Goal: Task Accomplishment & Management: Complete application form

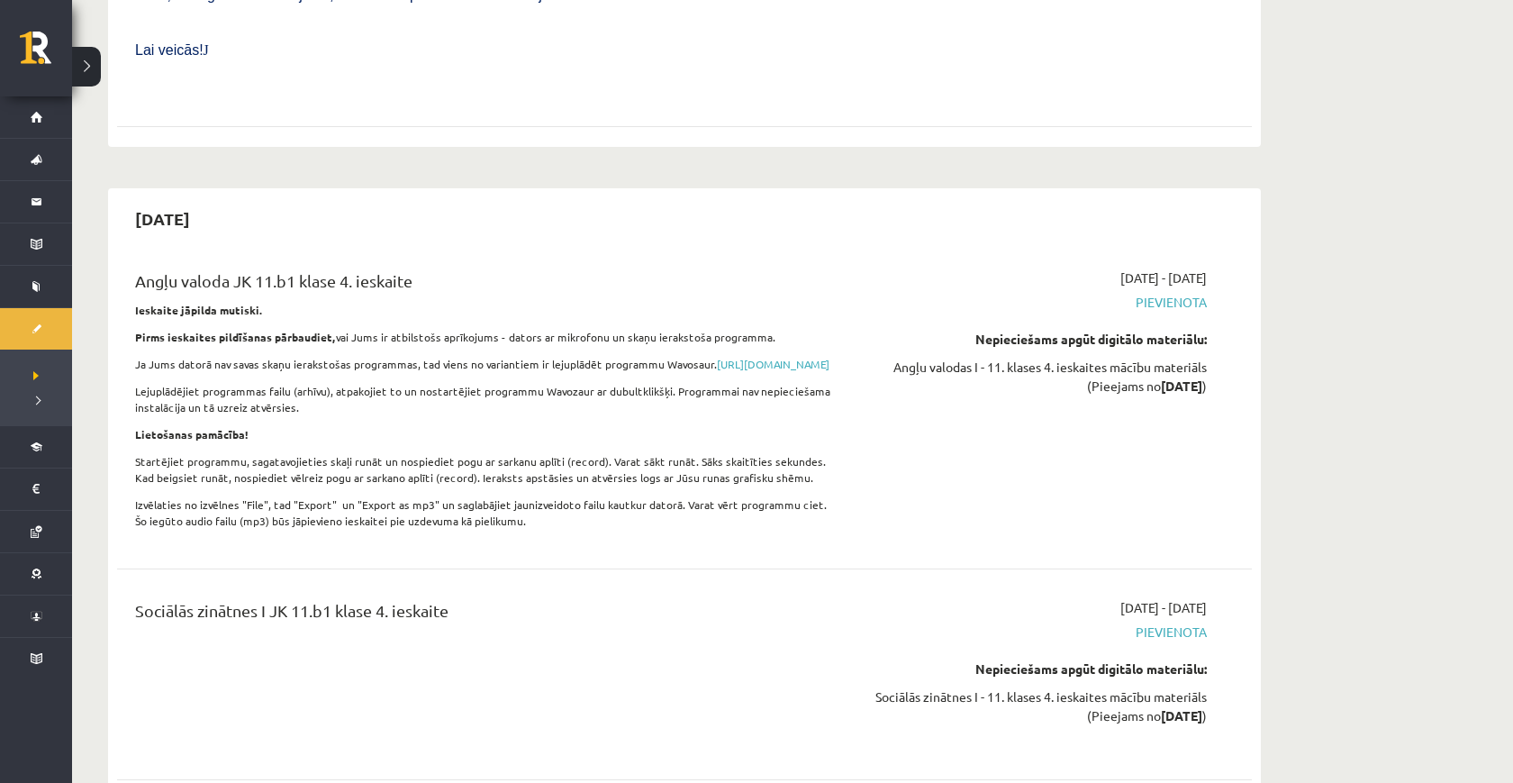
scroll to position [7951, 0]
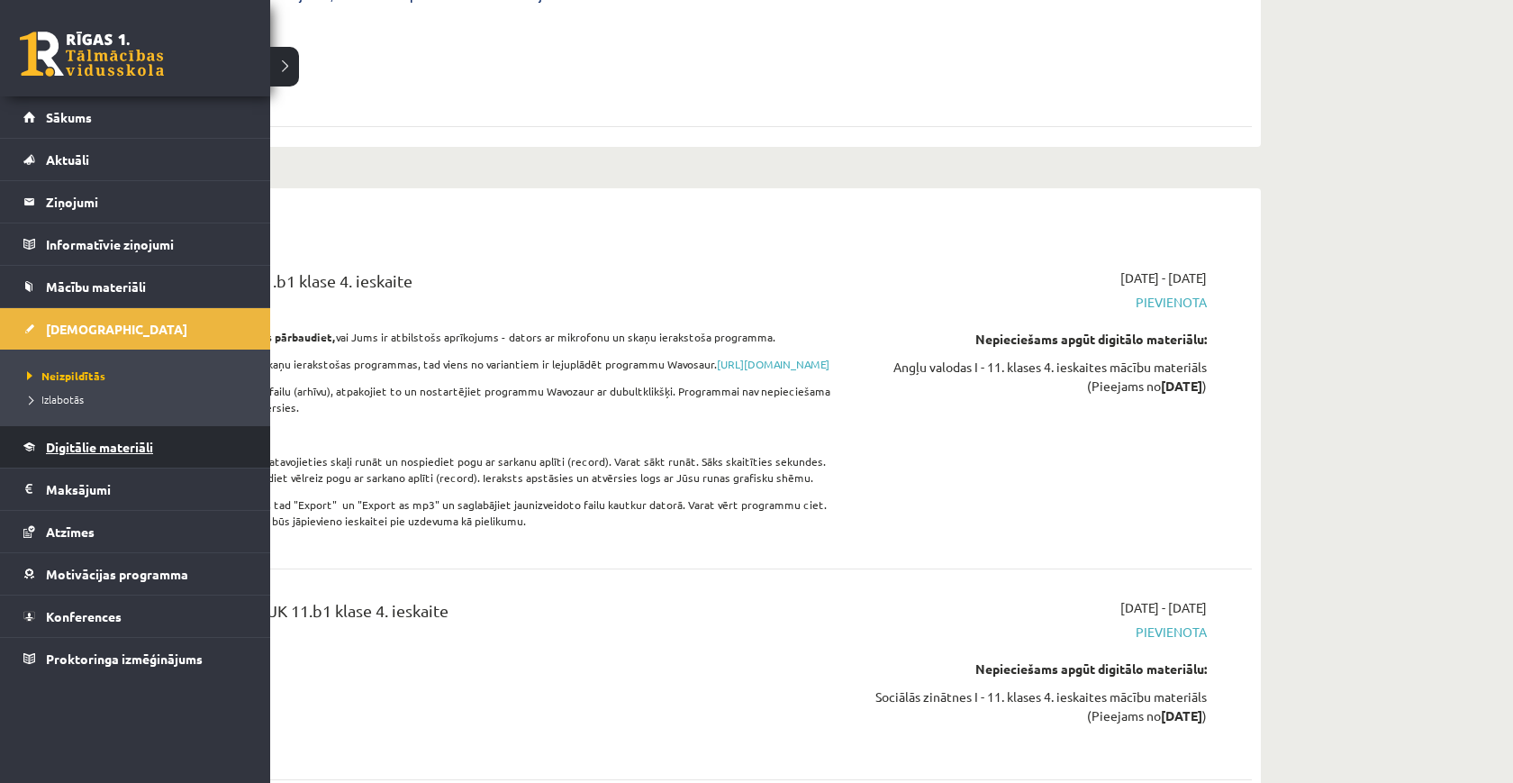
click at [138, 458] on link "Digitālie materiāli" at bounding box center [135, 446] width 224 height 41
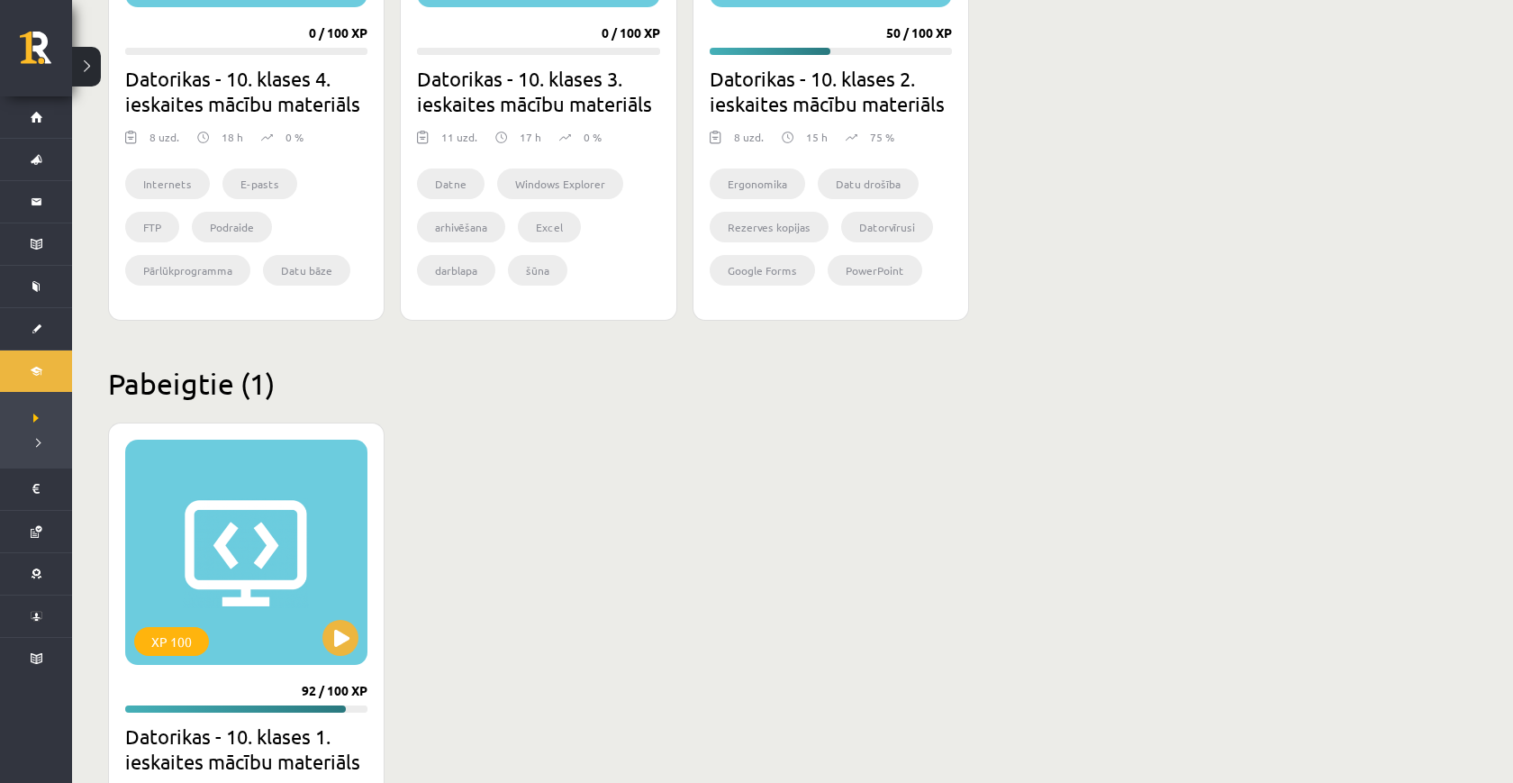
scroll to position [536, 0]
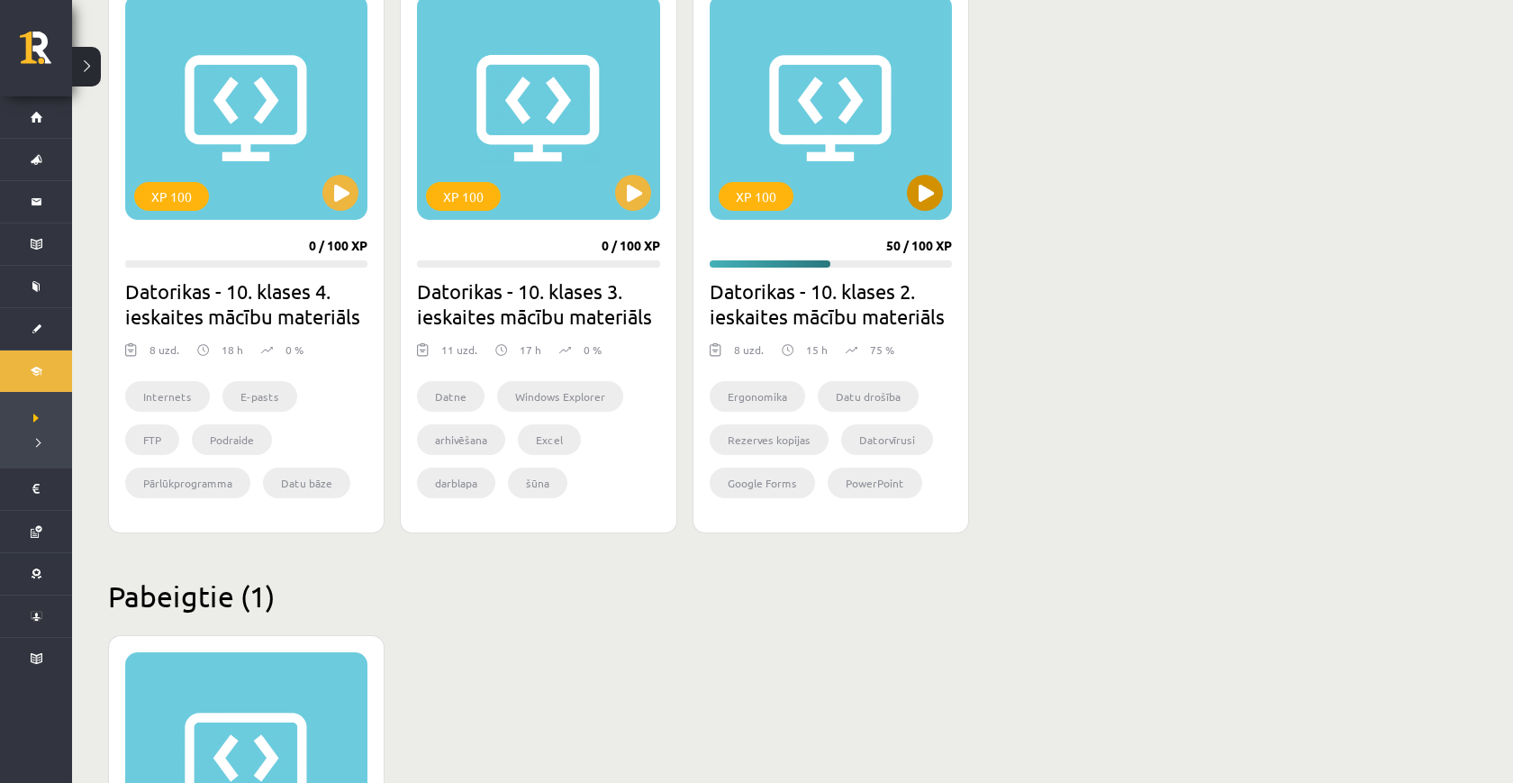
click at [943, 201] on div "XP 100" at bounding box center [831, 107] width 242 height 225
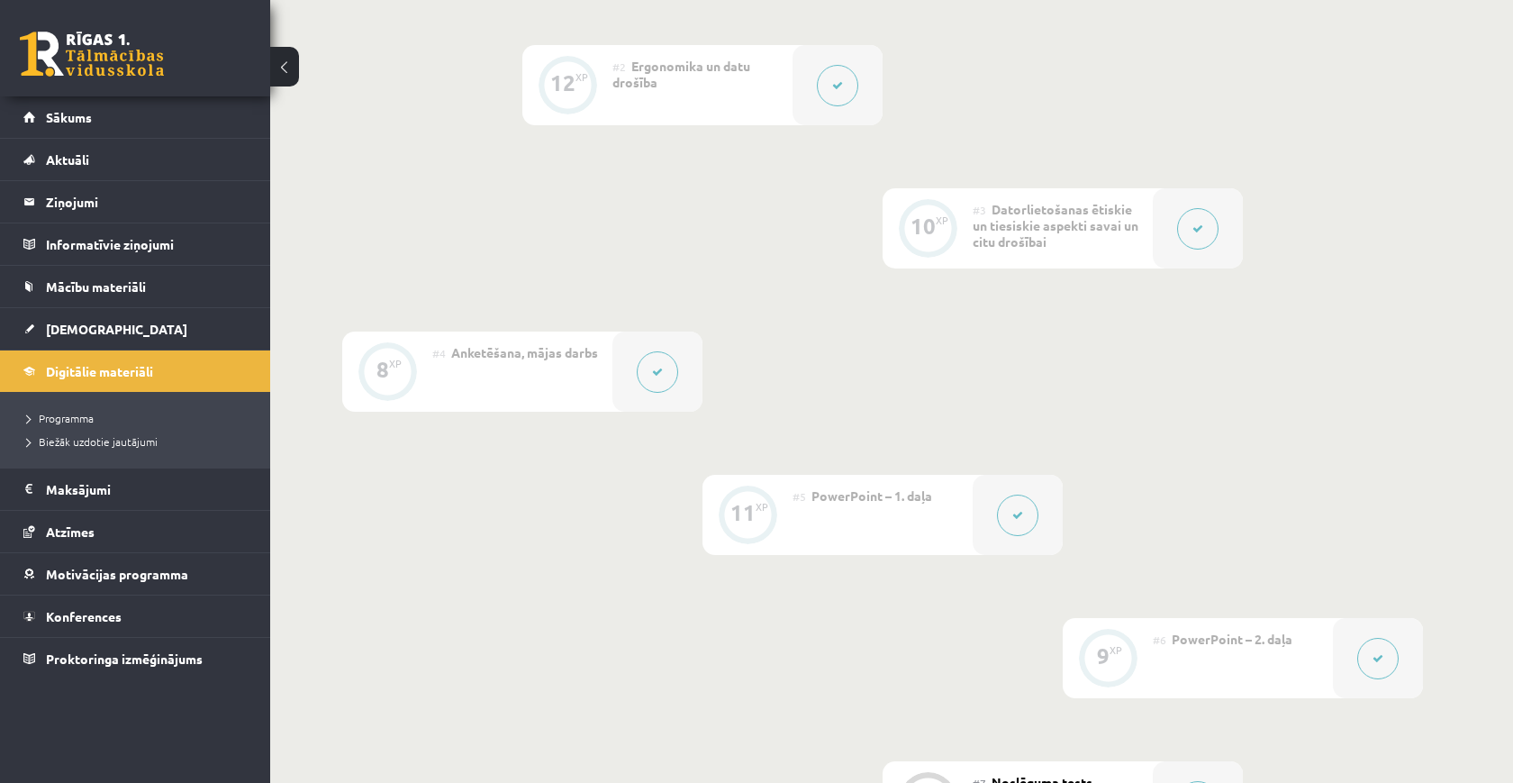
scroll to position [977, 0]
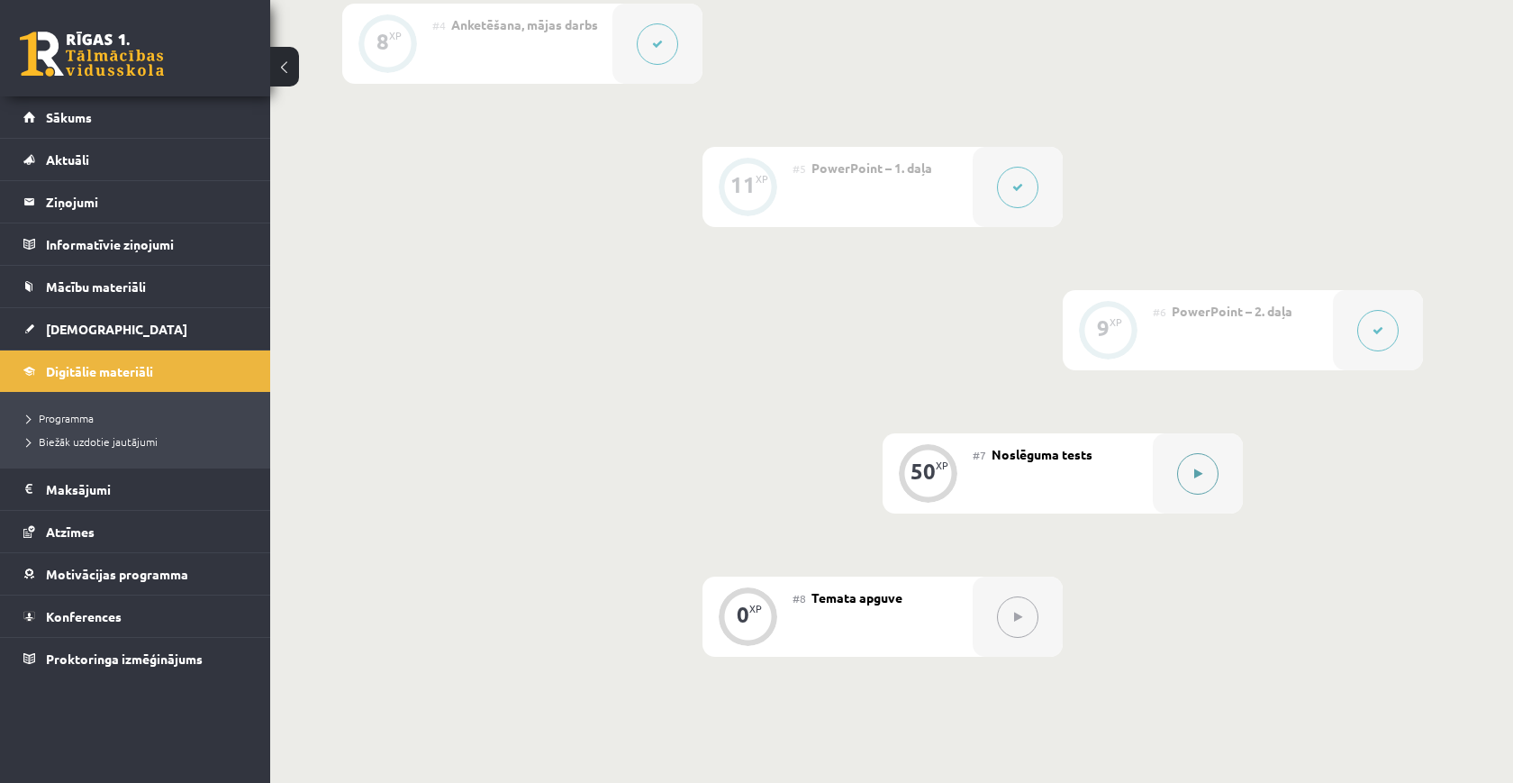
click at [1188, 481] on button at bounding box center [1197, 473] width 41 height 41
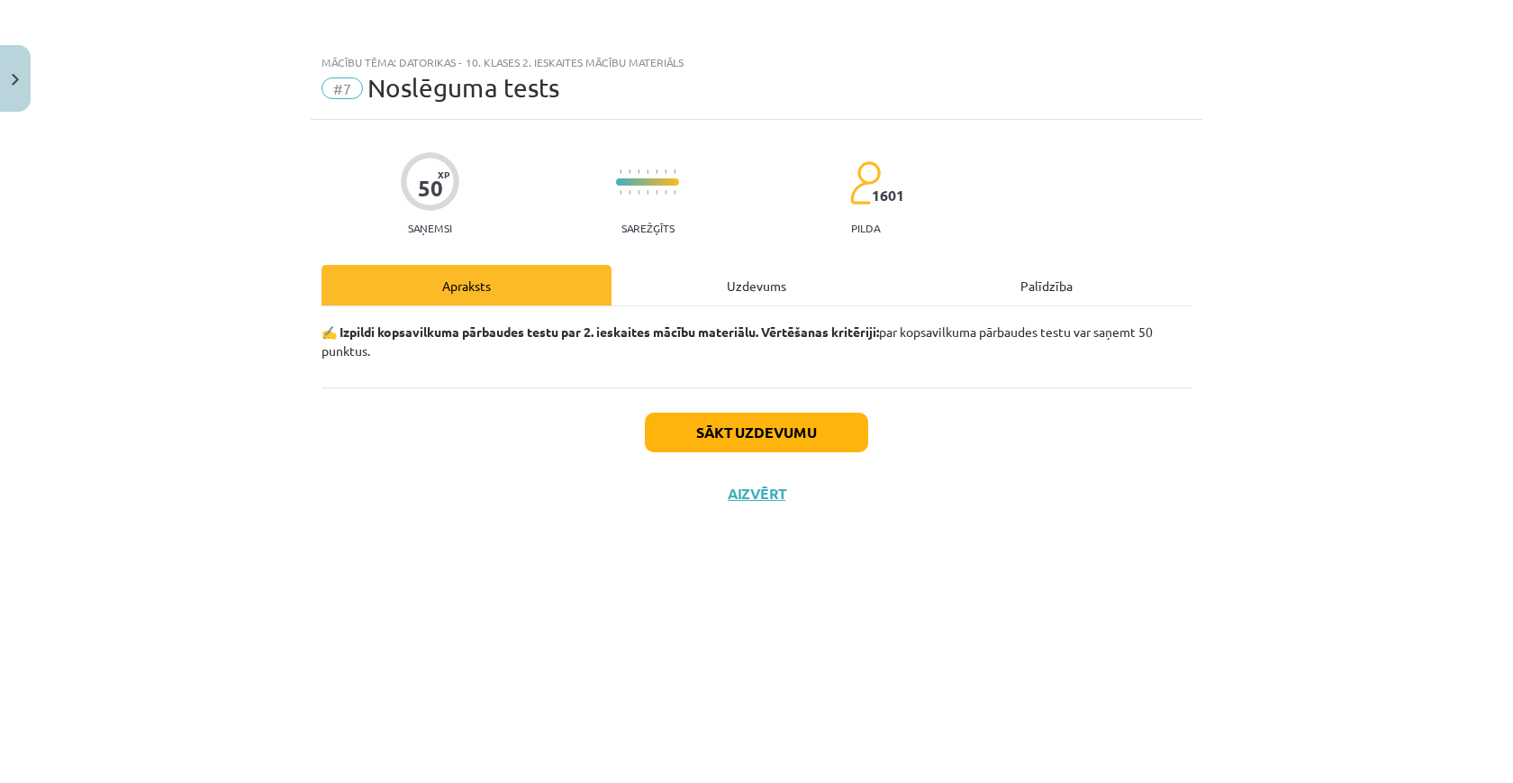
drag, startPoint x: 353, startPoint y: 321, endPoint x: 1068, endPoint y: 363, distance: 716.3
click at [1069, 363] on div "✍️ Izpildi kopsavilkuma pārbaudes testu par 2. ieskaites mācību materiālu. Vērt…" at bounding box center [756, 346] width 870 height 81
click at [1068, 363] on div "✍️ Izpildi kopsavilkuma pārbaudes testu par 2. ieskaites mācību materiālu. Vērt…" at bounding box center [756, 346] width 870 height 81
click at [835, 423] on button "Sākt uzdevumu" at bounding box center [756, 432] width 223 height 40
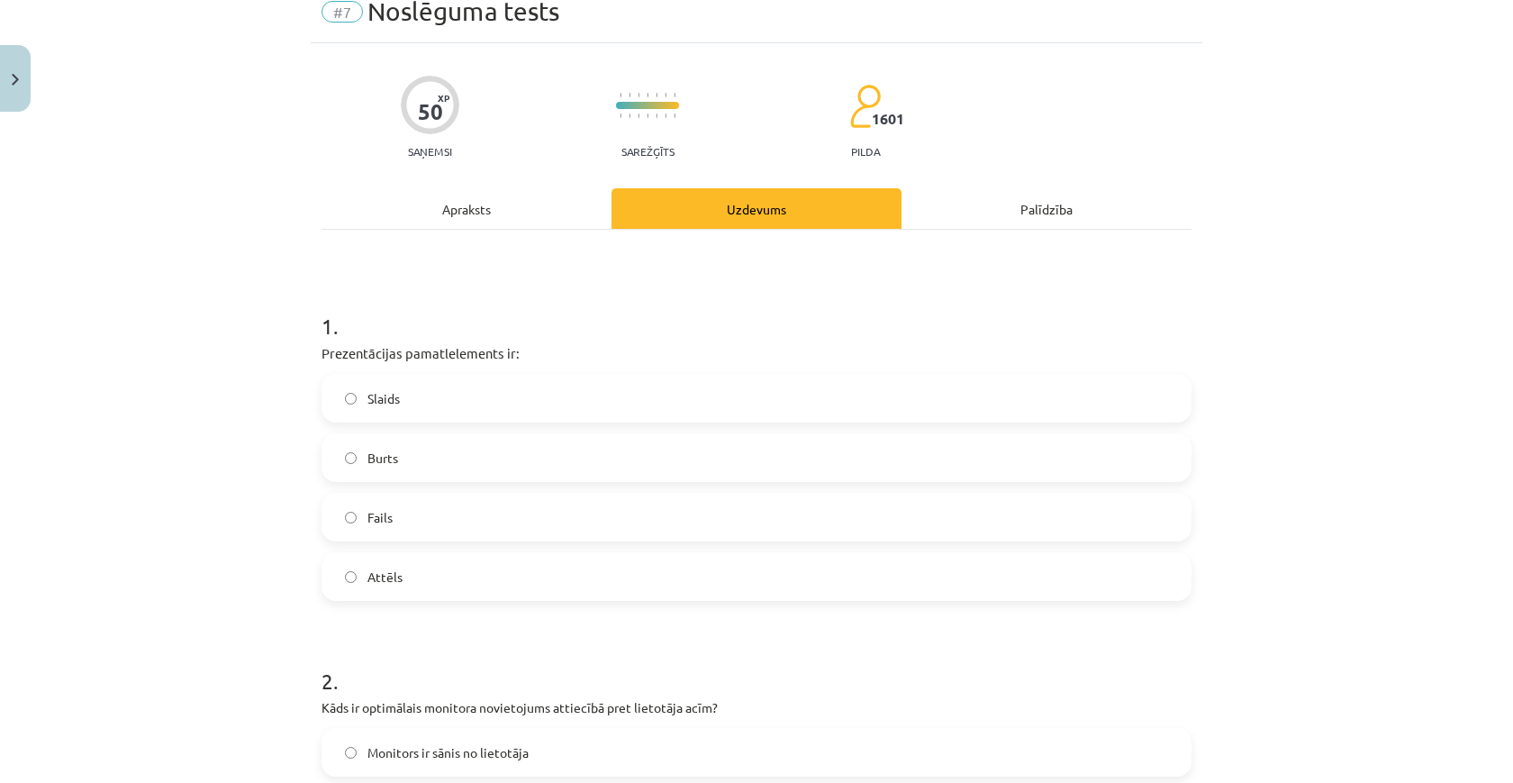
scroll to position [82, 0]
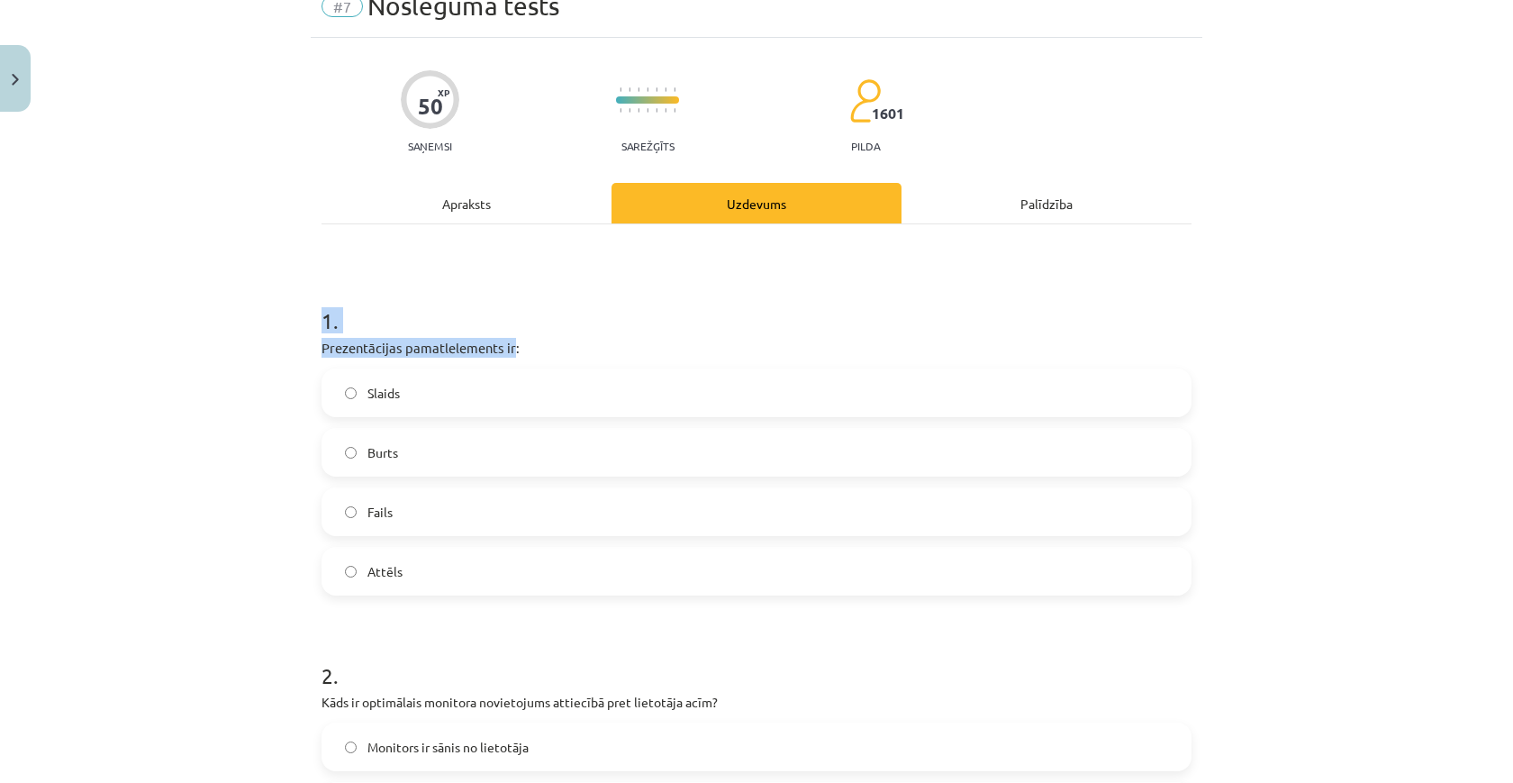
drag, startPoint x: 513, startPoint y: 341, endPoint x: 306, endPoint y: 341, distance: 207.1
click at [306, 341] on div "Mācību tēma: Datorikas - 10. klases 2. ieskaites mācību materiāls #7 Noslēguma …" at bounding box center [756, 391] width 1513 height 783
click at [358, 394] on label "Slaids" at bounding box center [756, 392] width 866 height 45
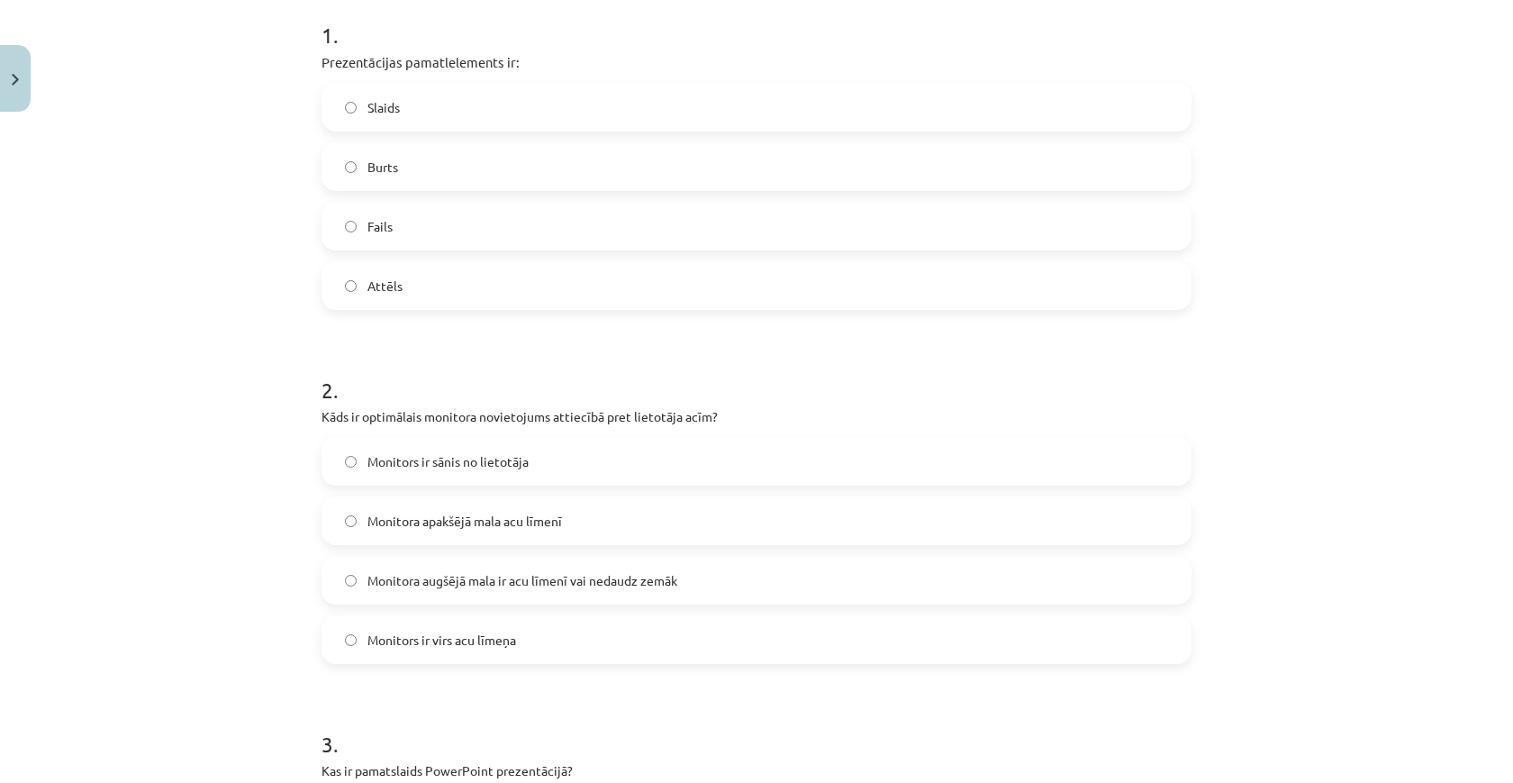
scroll to position [352, 0]
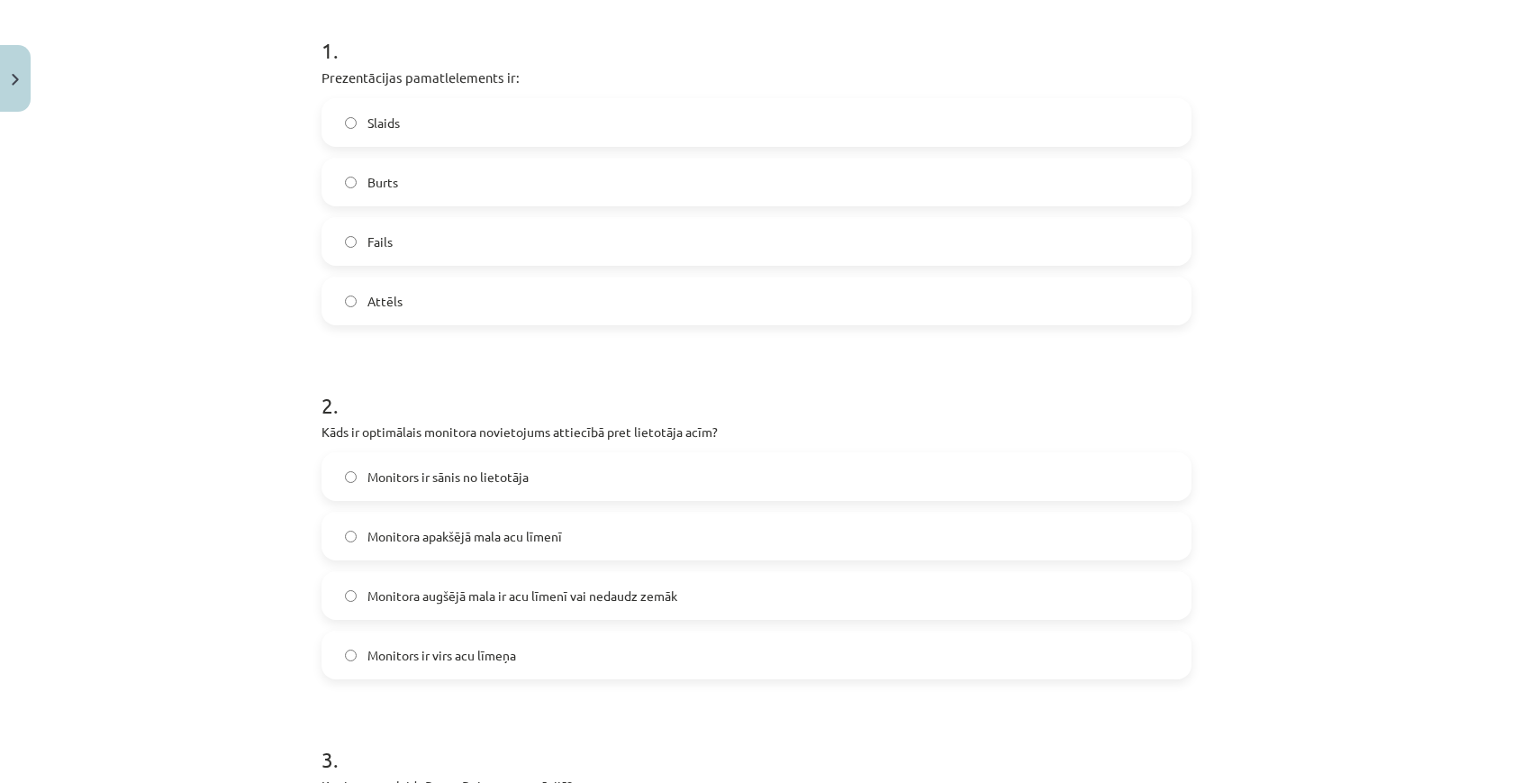
click at [647, 595] on span "Monitora augšējā mala ir acu līmenī vai nedaudz zemāk" at bounding box center [522, 595] width 310 height 19
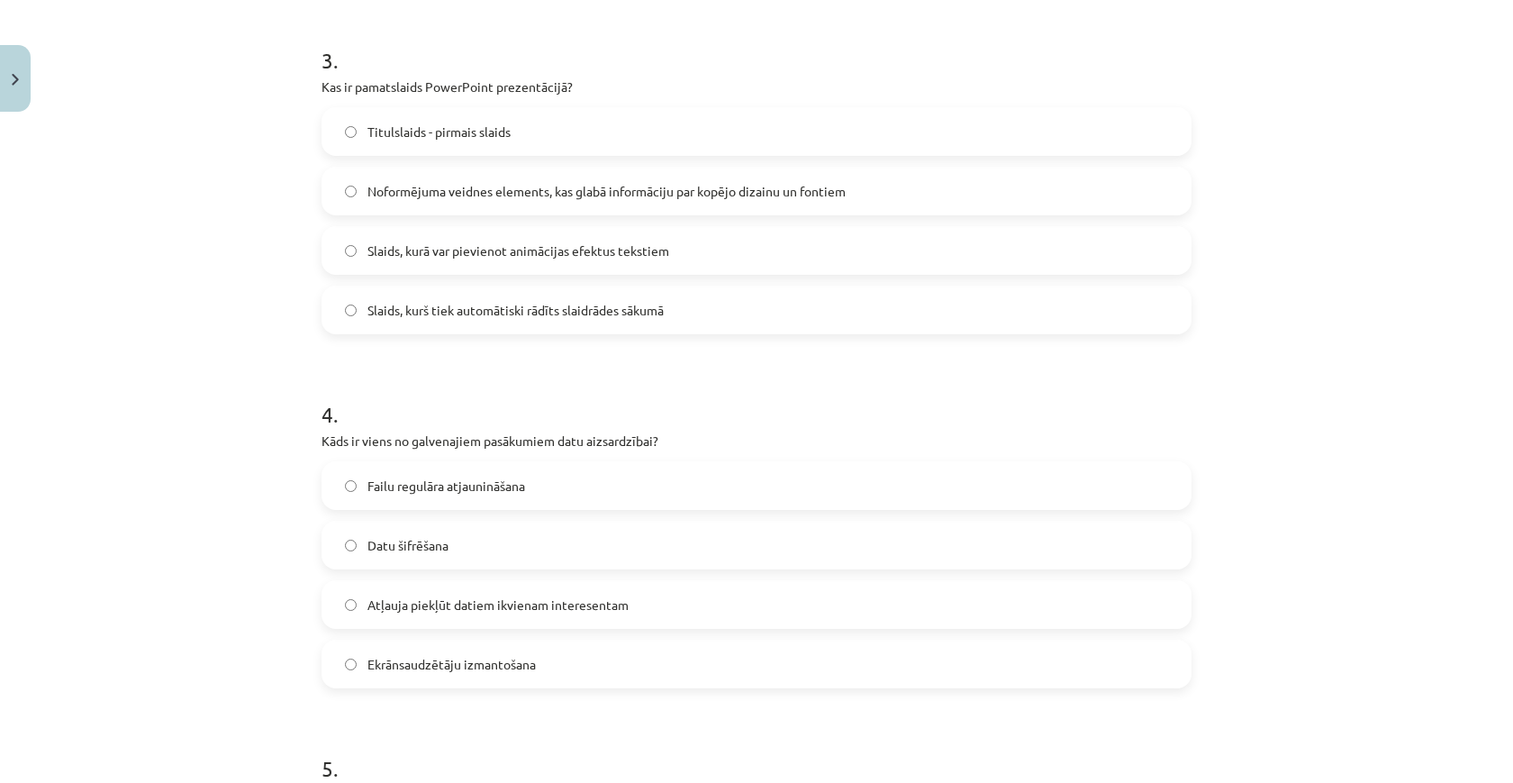
scroll to position [1062, 0]
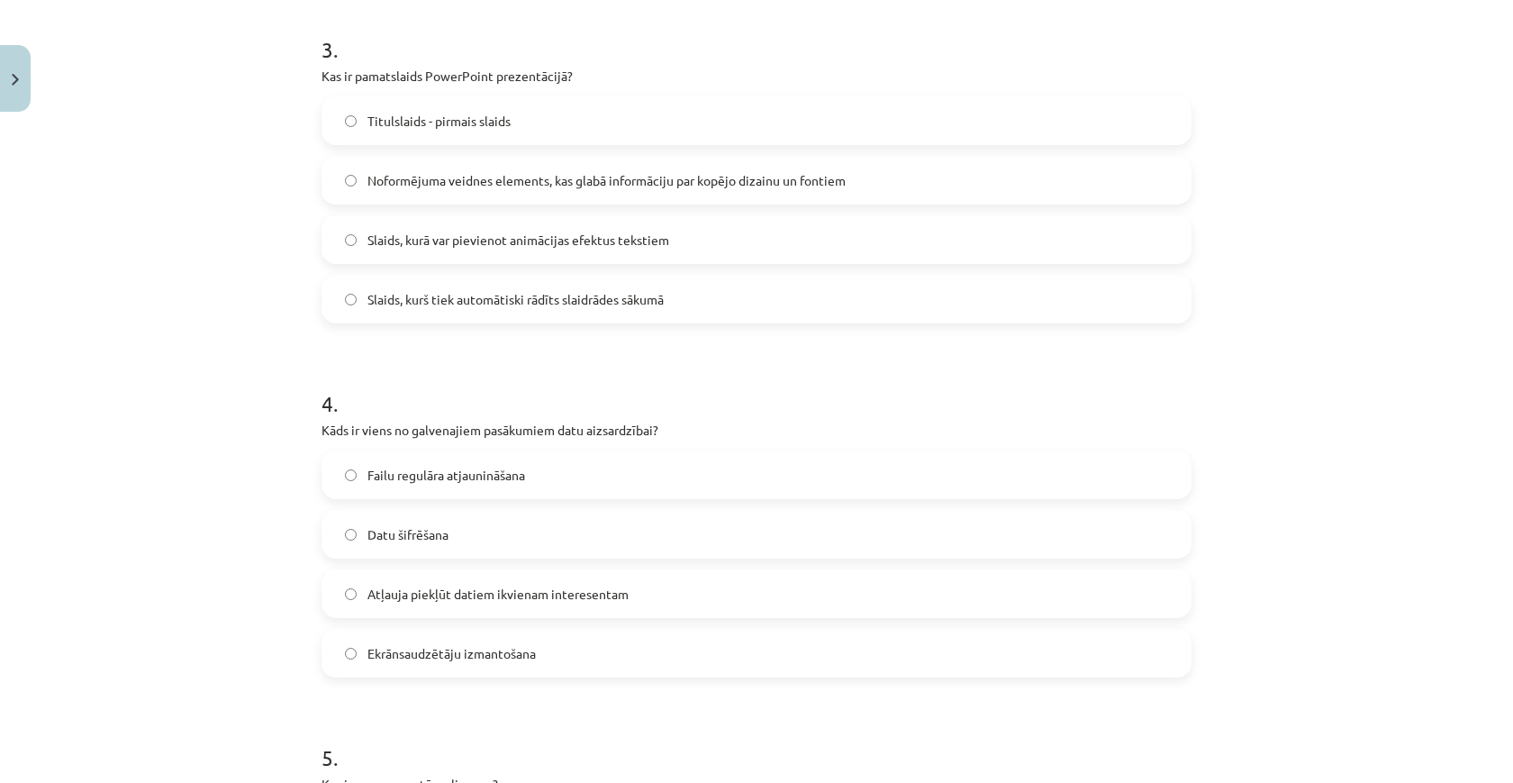
click at [463, 188] on span "Noformējuma veidnes elements, kas glabā informāciju par kopējo dizainu un fonti…" at bounding box center [606, 180] width 478 height 19
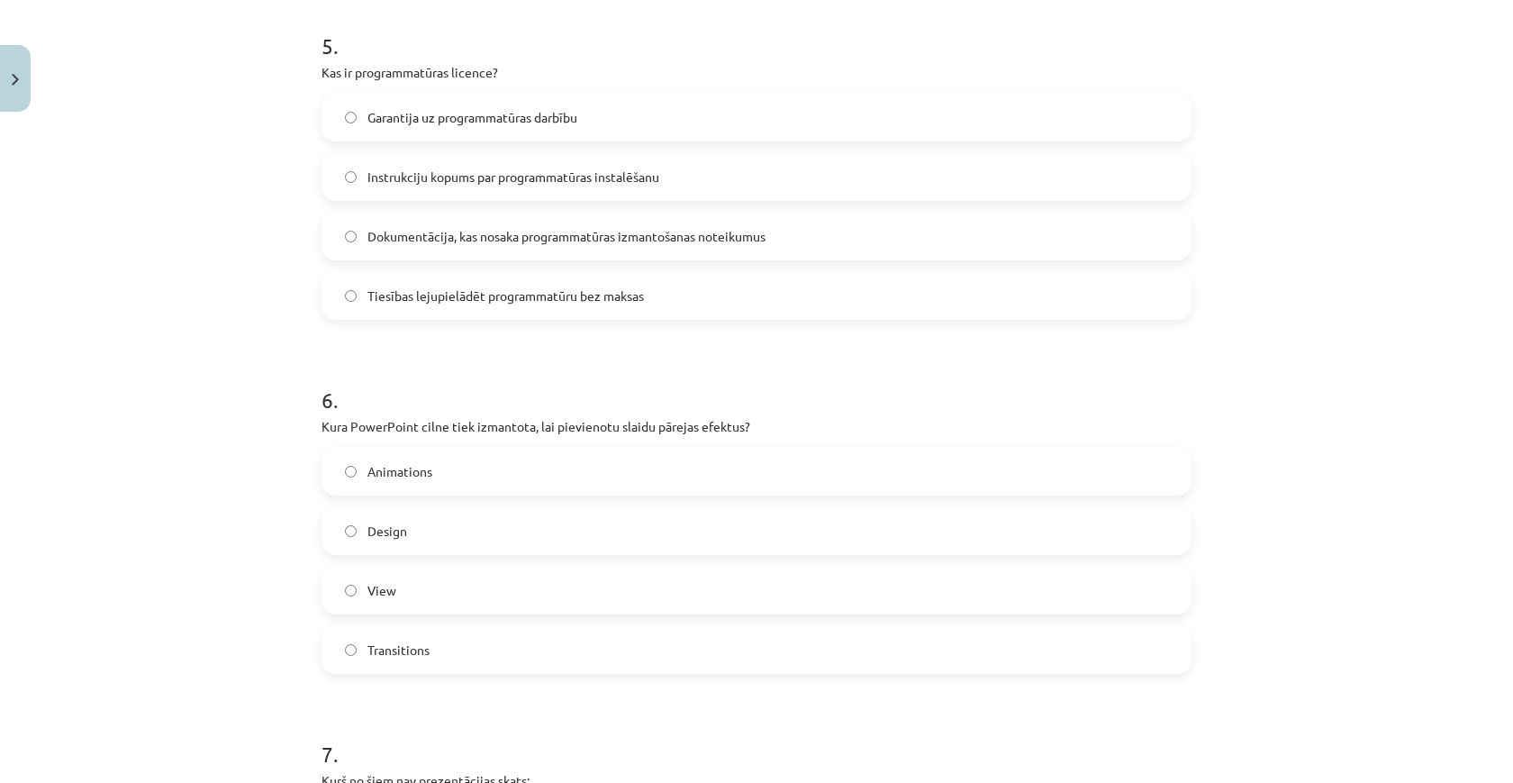
scroll to position [1783, 0]
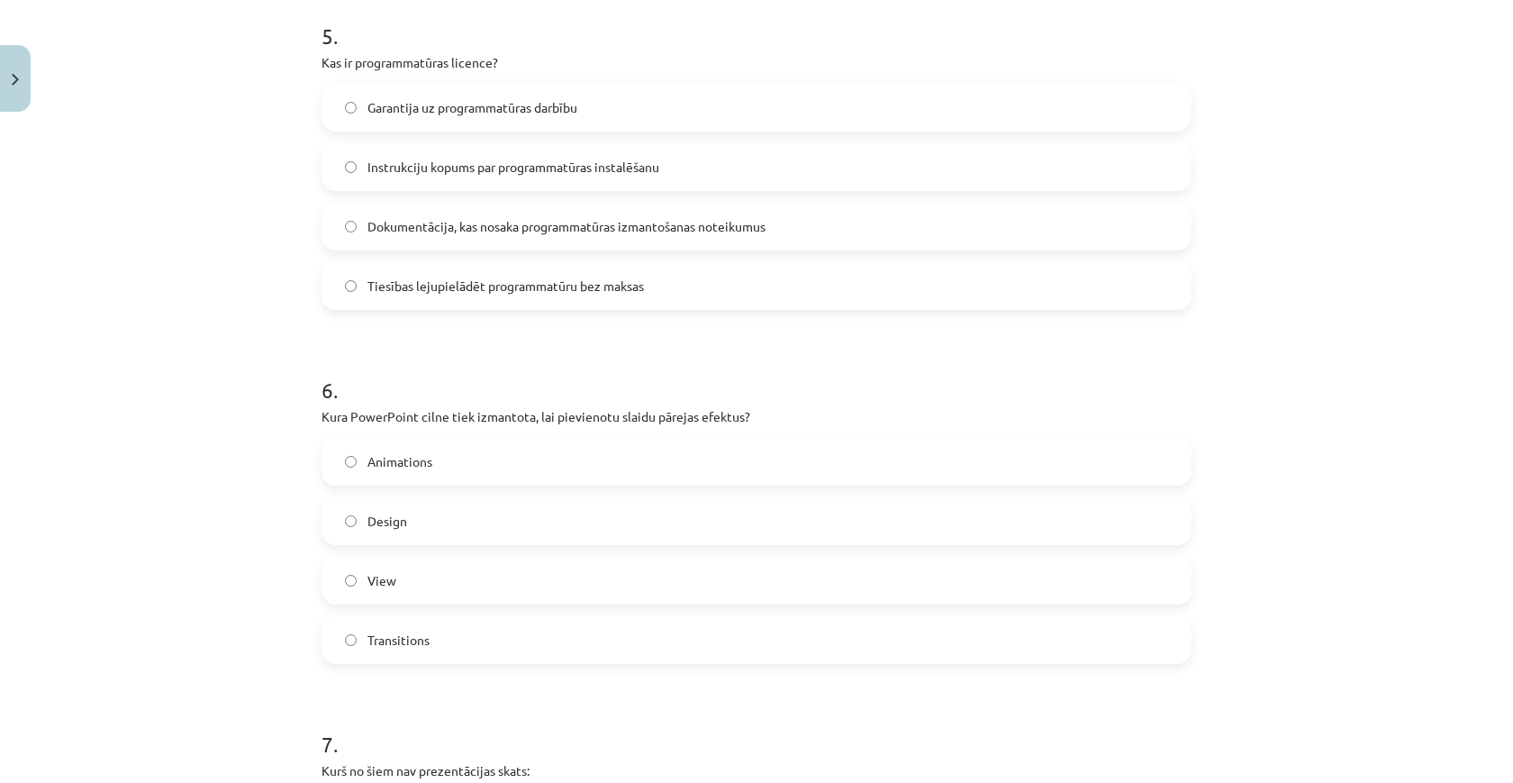
click at [665, 475] on label "Animations" at bounding box center [756, 461] width 866 height 45
click at [883, 229] on label "Dokumentācija, kas nosaka programmatūras izmantošanas noteikumus" at bounding box center [756, 226] width 866 height 45
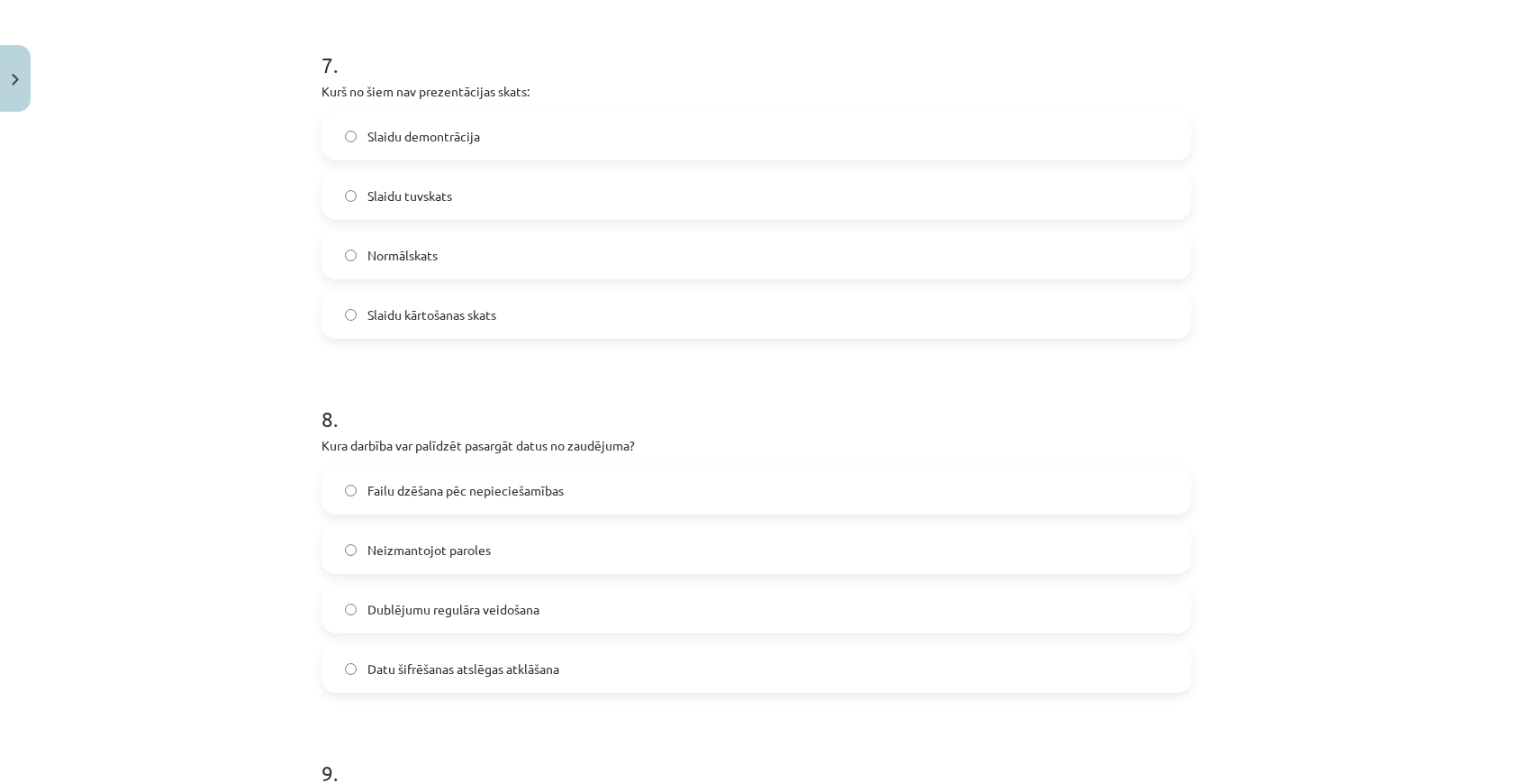
scroll to position [2472, 0]
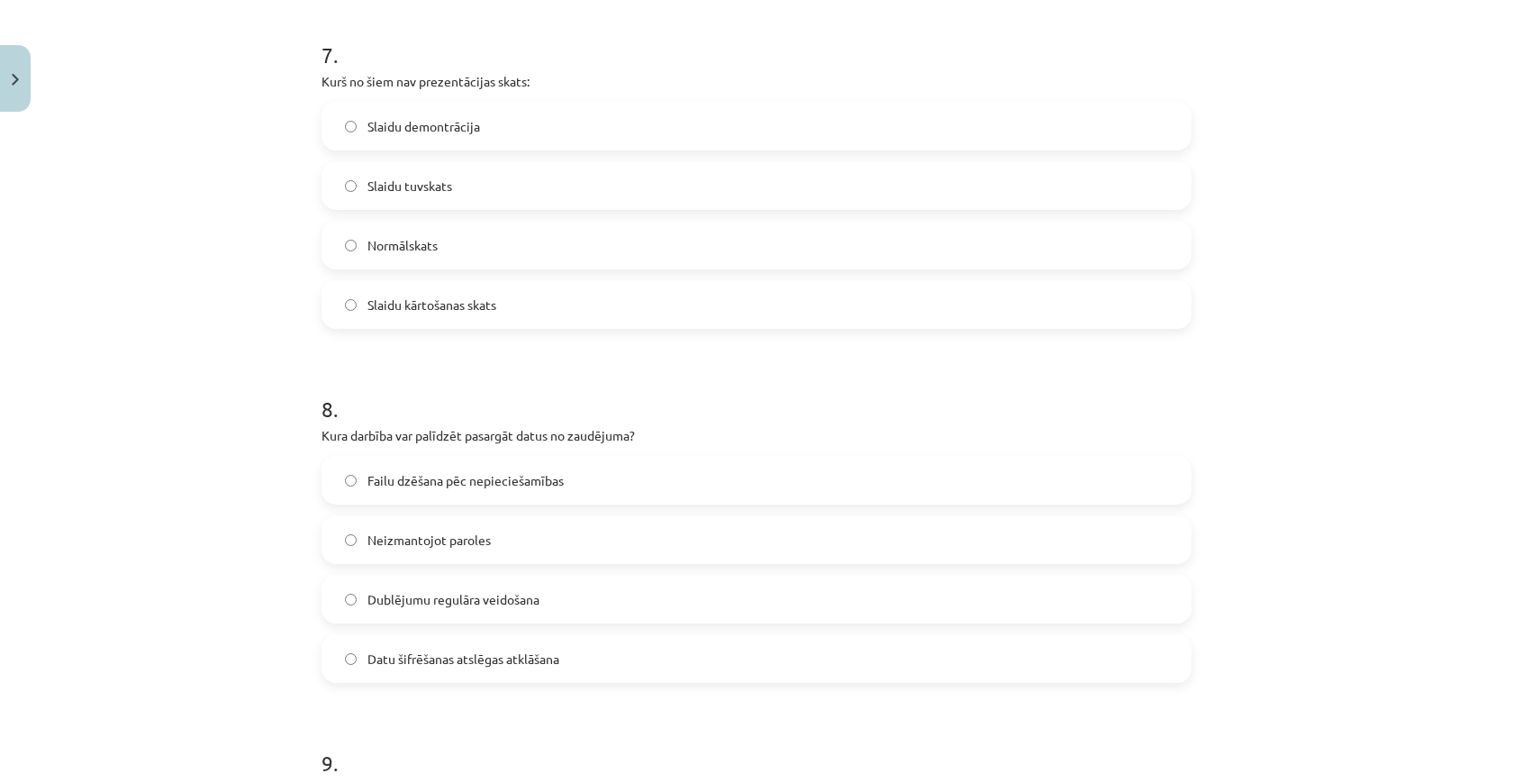
click at [816, 607] on label "Dublējumu regulāra veidošana" at bounding box center [756, 598] width 866 height 45
click at [601, 192] on label "Slaidu tuvskats" at bounding box center [756, 185] width 866 height 45
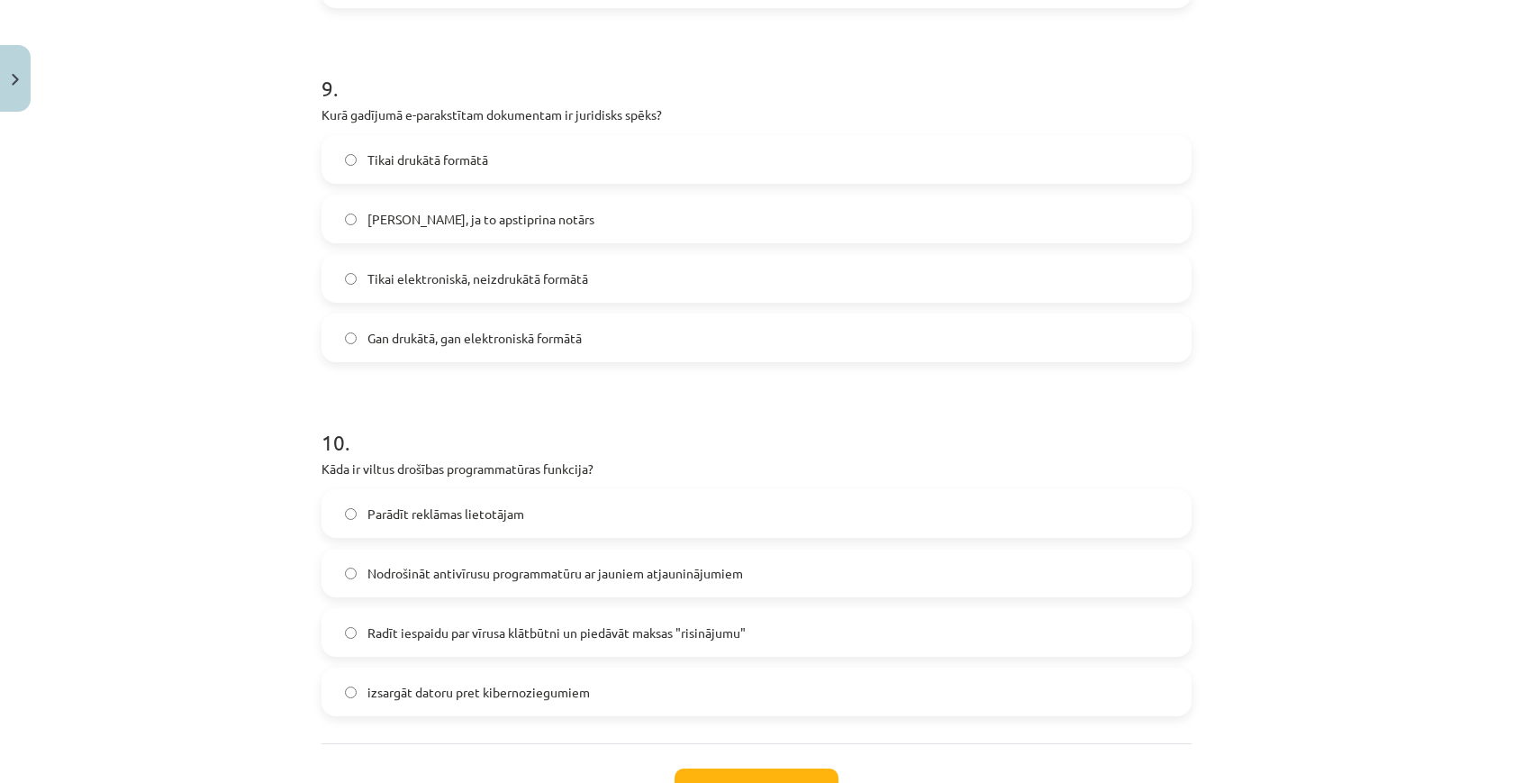
scroll to position [3153, 0]
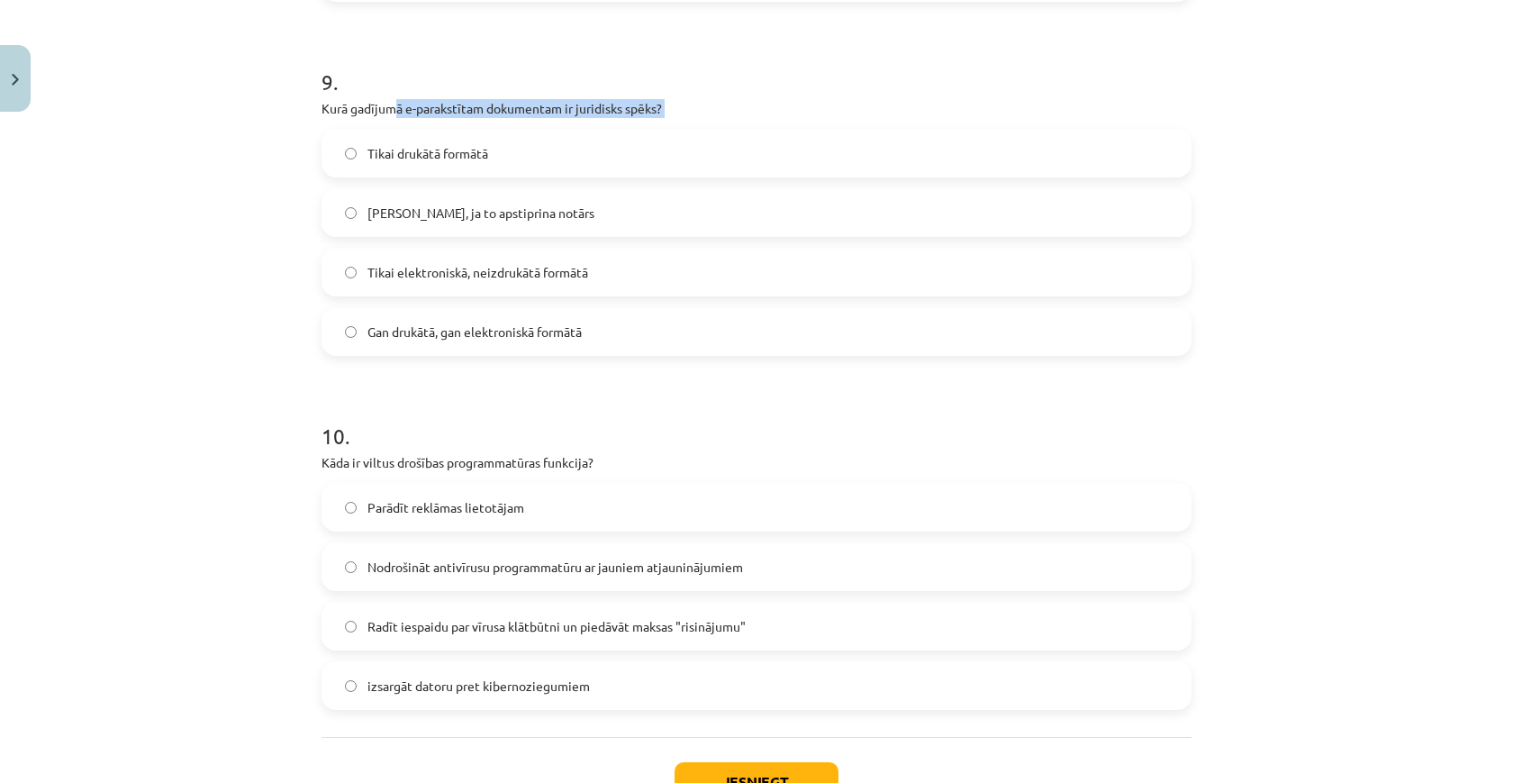
drag, startPoint x: 392, startPoint y: 110, endPoint x: 733, endPoint y: 131, distance: 341.9
click at [734, 131] on div "9 . Kurā gadījumā e-parakstītam dokumentam ir juridisks spēks? Tikai drukātā fo…" at bounding box center [756, 197] width 870 height 318
click at [733, 131] on label "Tikai drukātā formātā" at bounding box center [756, 153] width 866 height 45
click at [640, 306] on div "Tikai drukātā formātā Tikai, ja to apstiprina notārs Tikai elektroniskā, neizdr…" at bounding box center [756, 242] width 870 height 227
click at [638, 324] on label "Gan drukātā, gan elektroniskā formātā" at bounding box center [756, 331] width 866 height 45
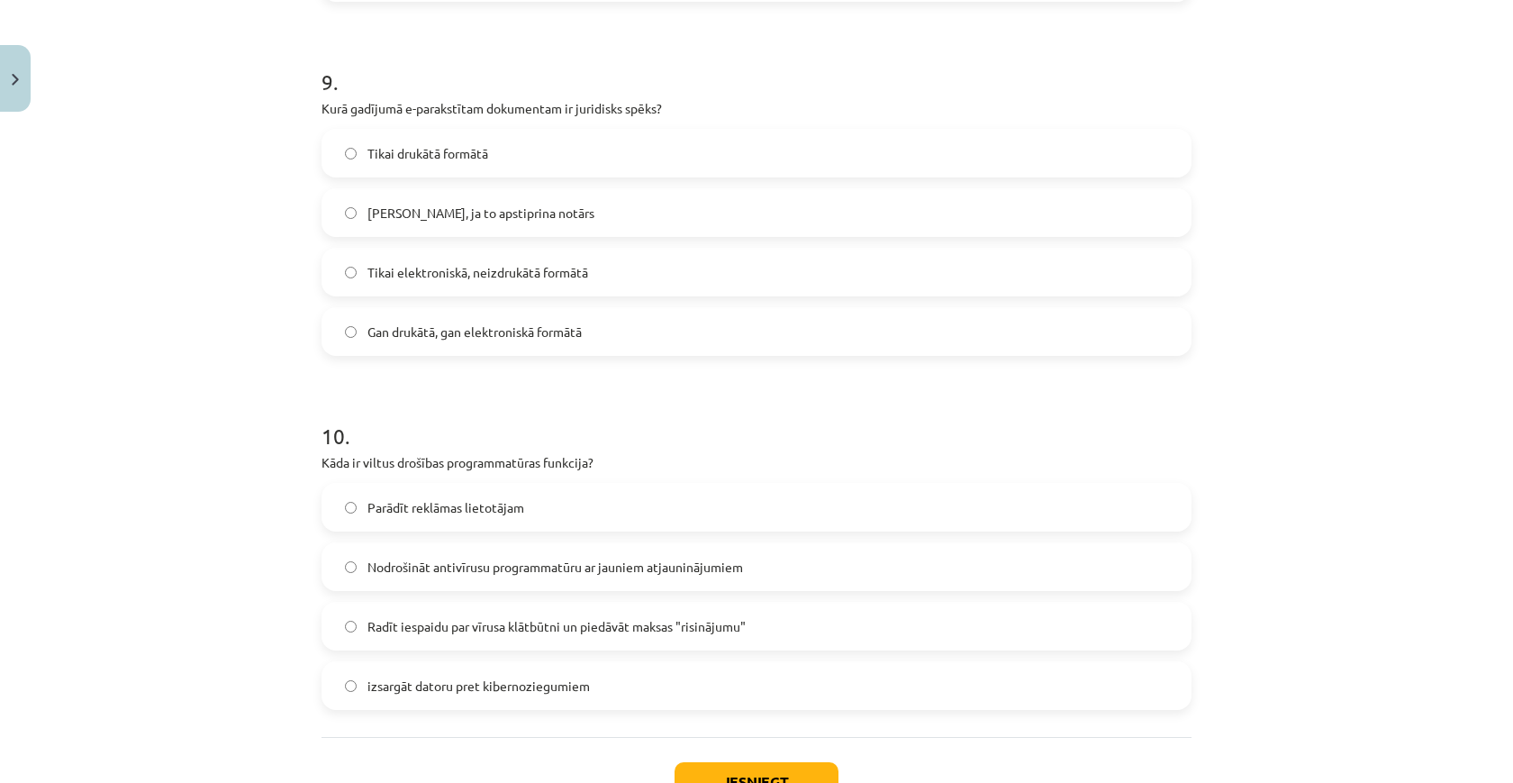
scroll to position [3190, 0]
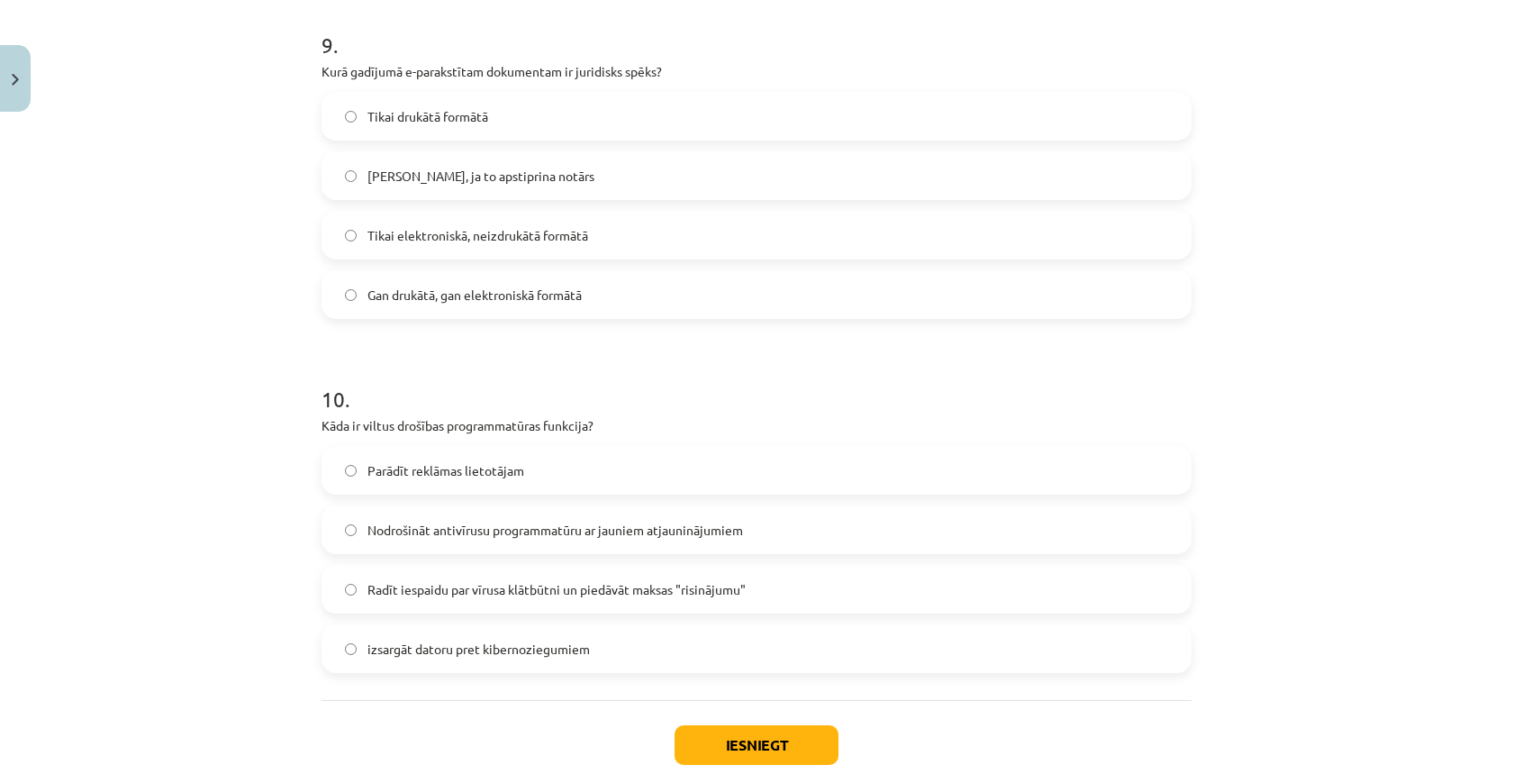
click at [607, 580] on span "Radīt iespaidu par vīrusa klātbūtni un piedāvāt maksas "risinājumu"" at bounding box center [556, 589] width 378 height 19
click at [754, 738] on button "Iesniegt" at bounding box center [756, 745] width 164 height 40
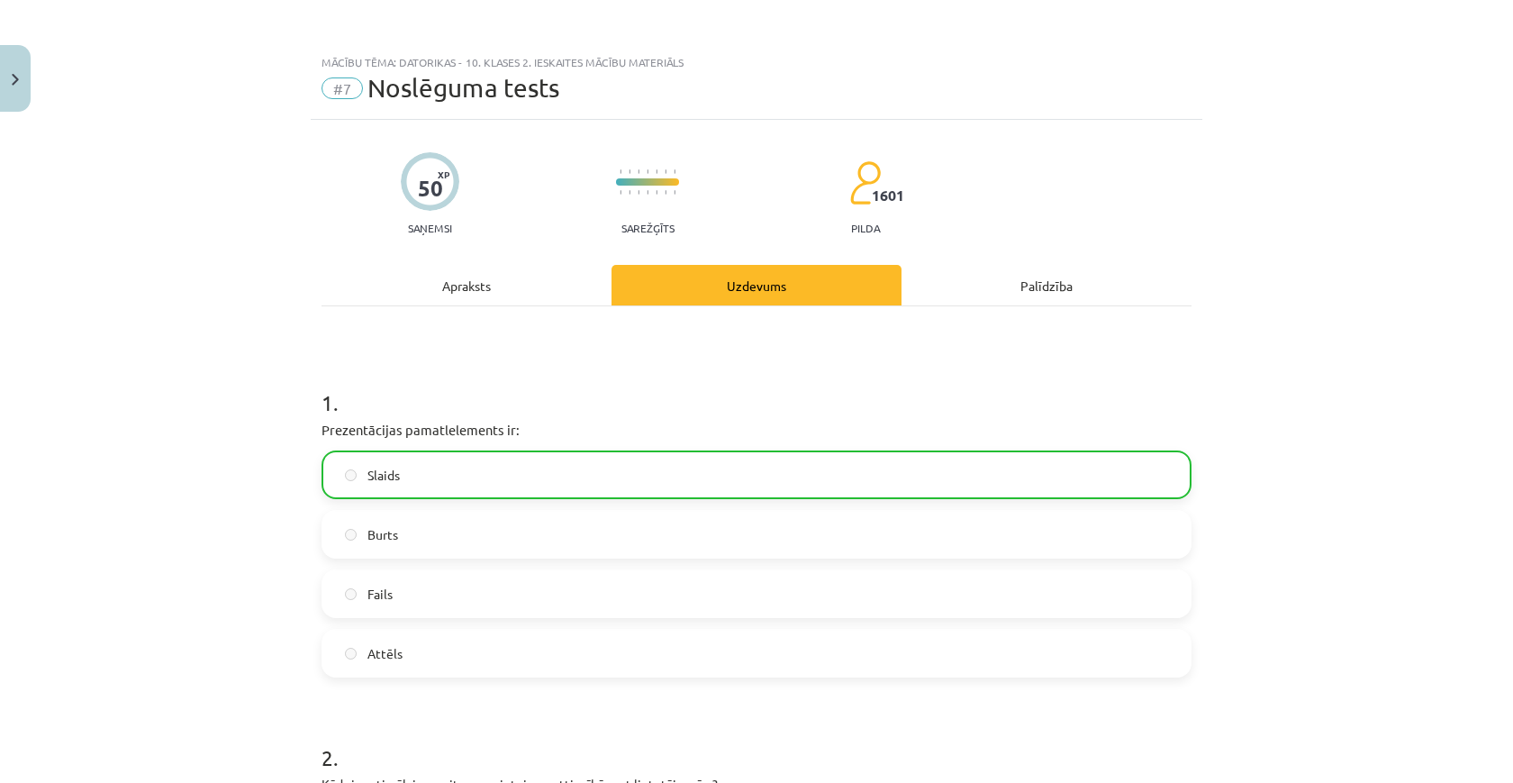
scroll to position [0, 0]
click at [15, 84] on button "Close" at bounding box center [15, 78] width 31 height 67
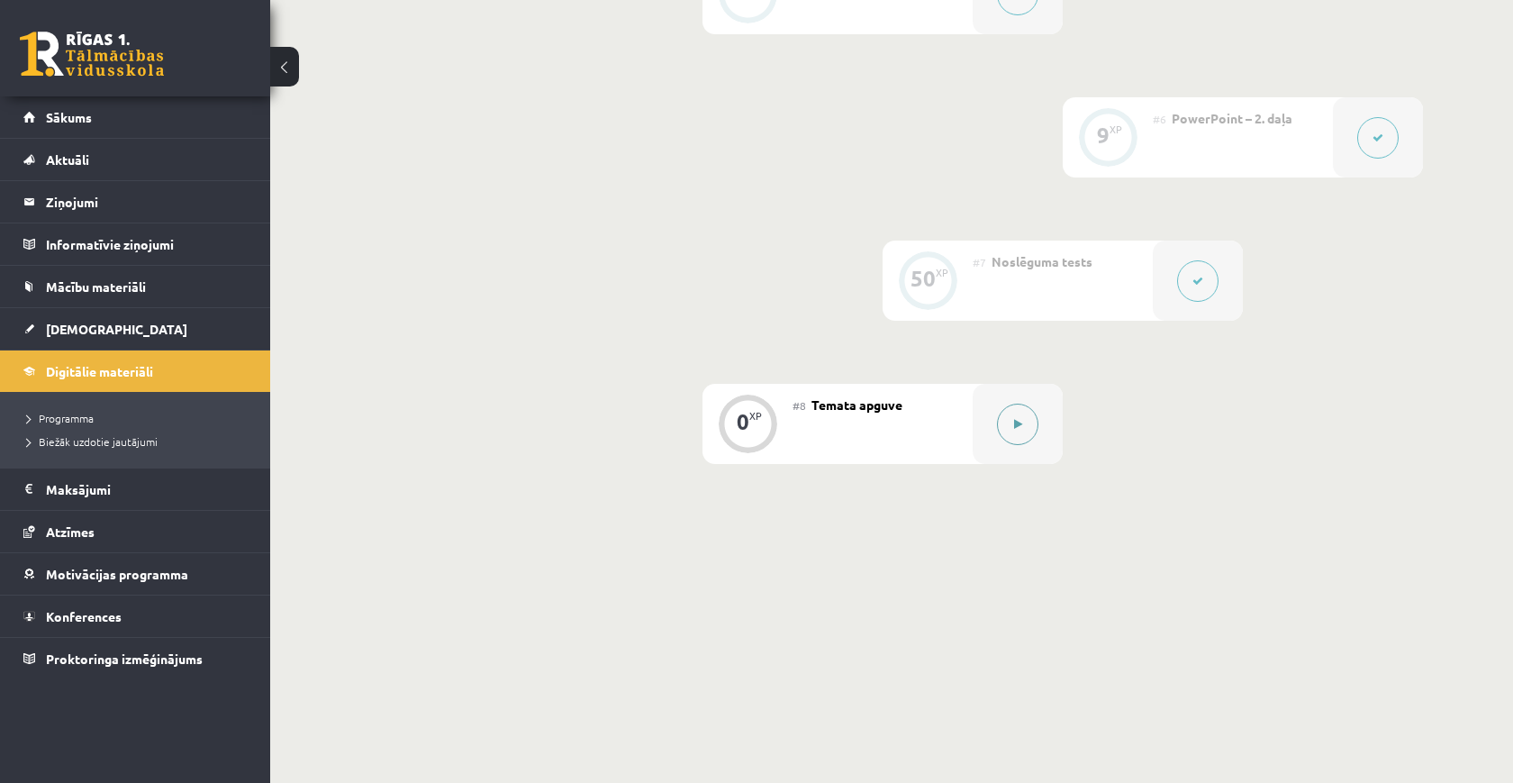
click at [983, 429] on div at bounding box center [1018, 424] width 90 height 80
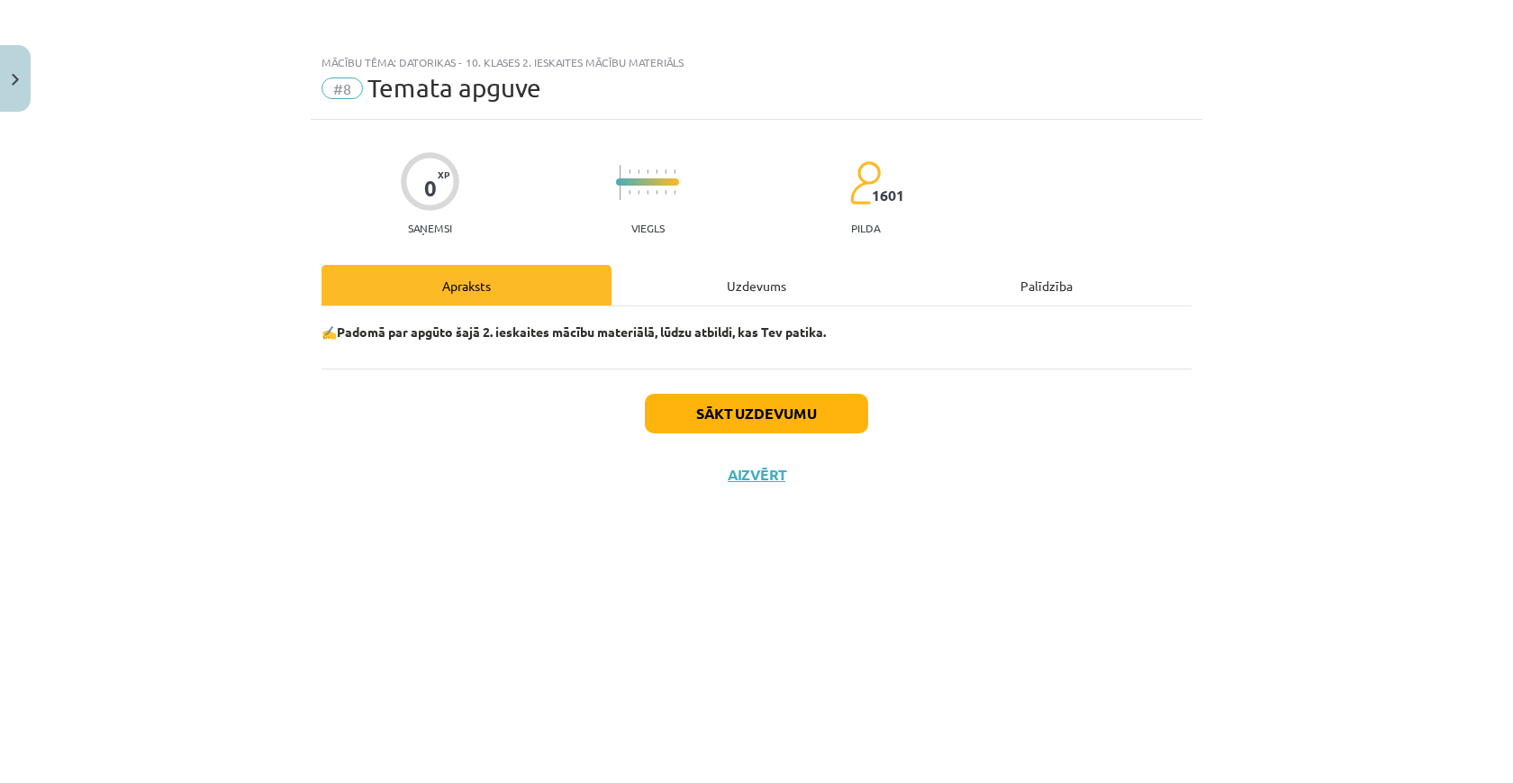
scroll to position [1169, 0]
click at [858, 421] on button "Sākt uzdevumu" at bounding box center [756, 414] width 223 height 40
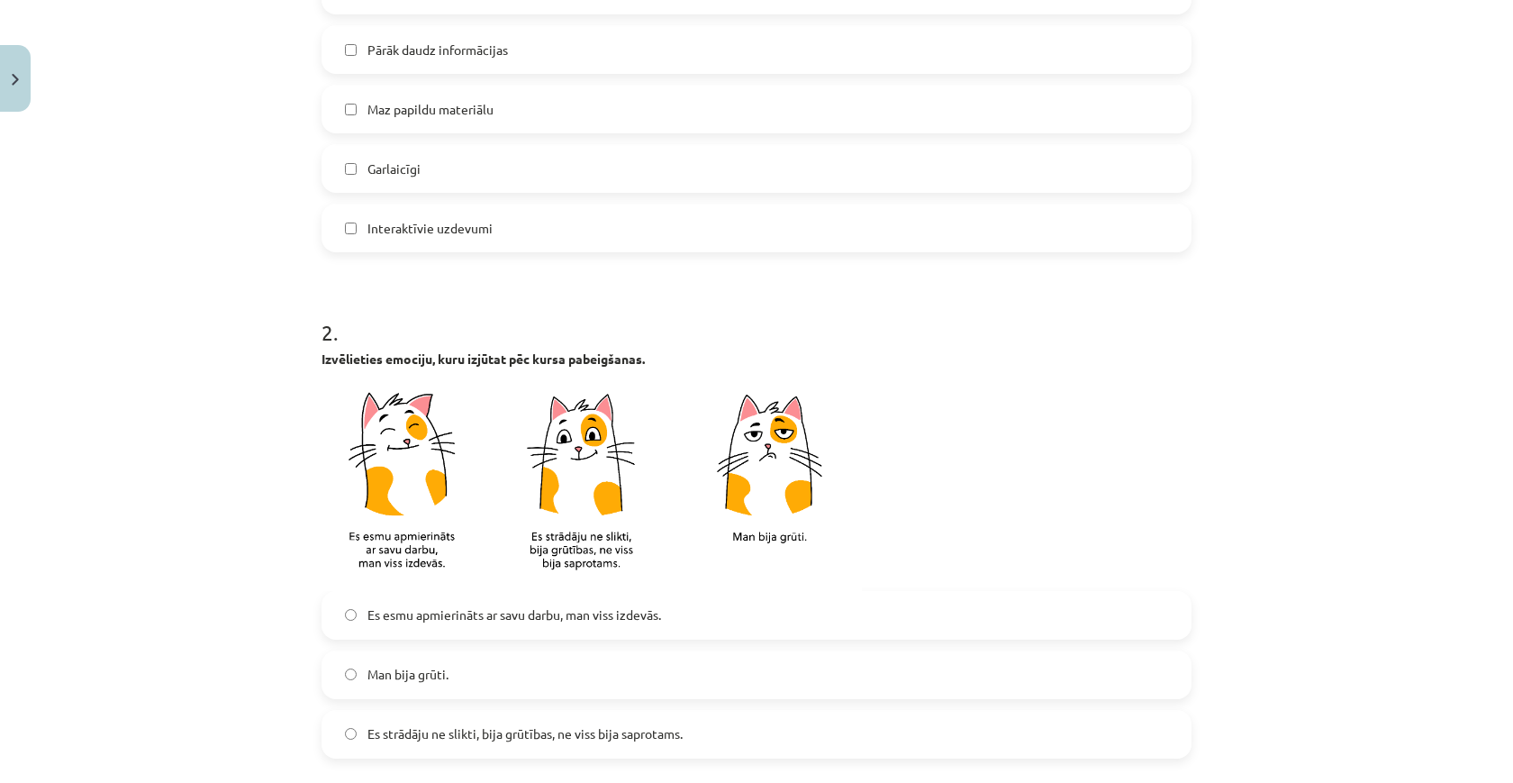
scroll to position [602, 0]
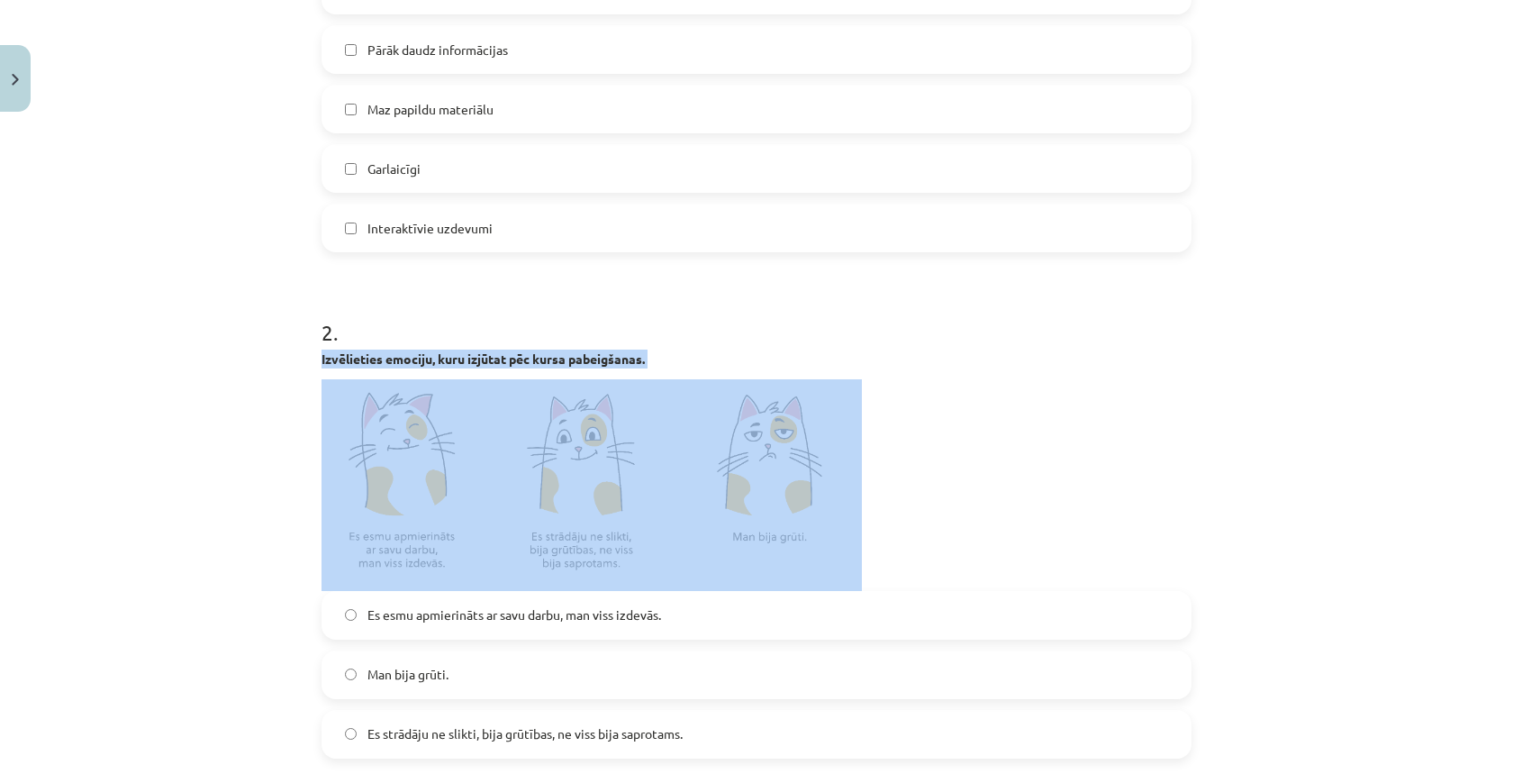
drag, startPoint x: 323, startPoint y: 359, endPoint x: 807, endPoint y: 552, distance: 520.6
click at [807, 552] on div "Izvēlieties emociju, kuru izjūtat pēc kursa pabeigšanas." at bounding box center [756, 469] width 870 height 241
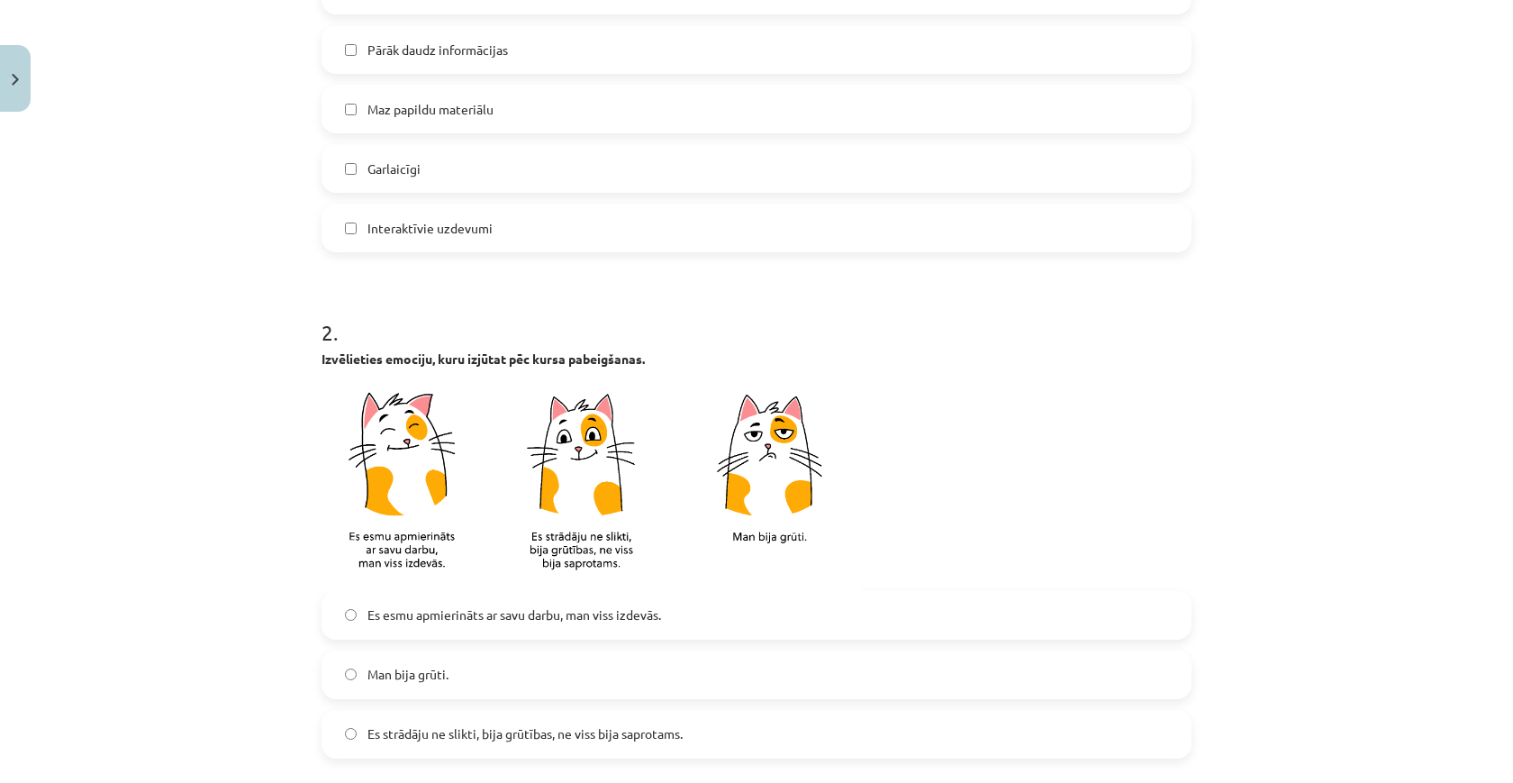
click at [870, 470] on p at bounding box center [756, 485] width 870 height 212
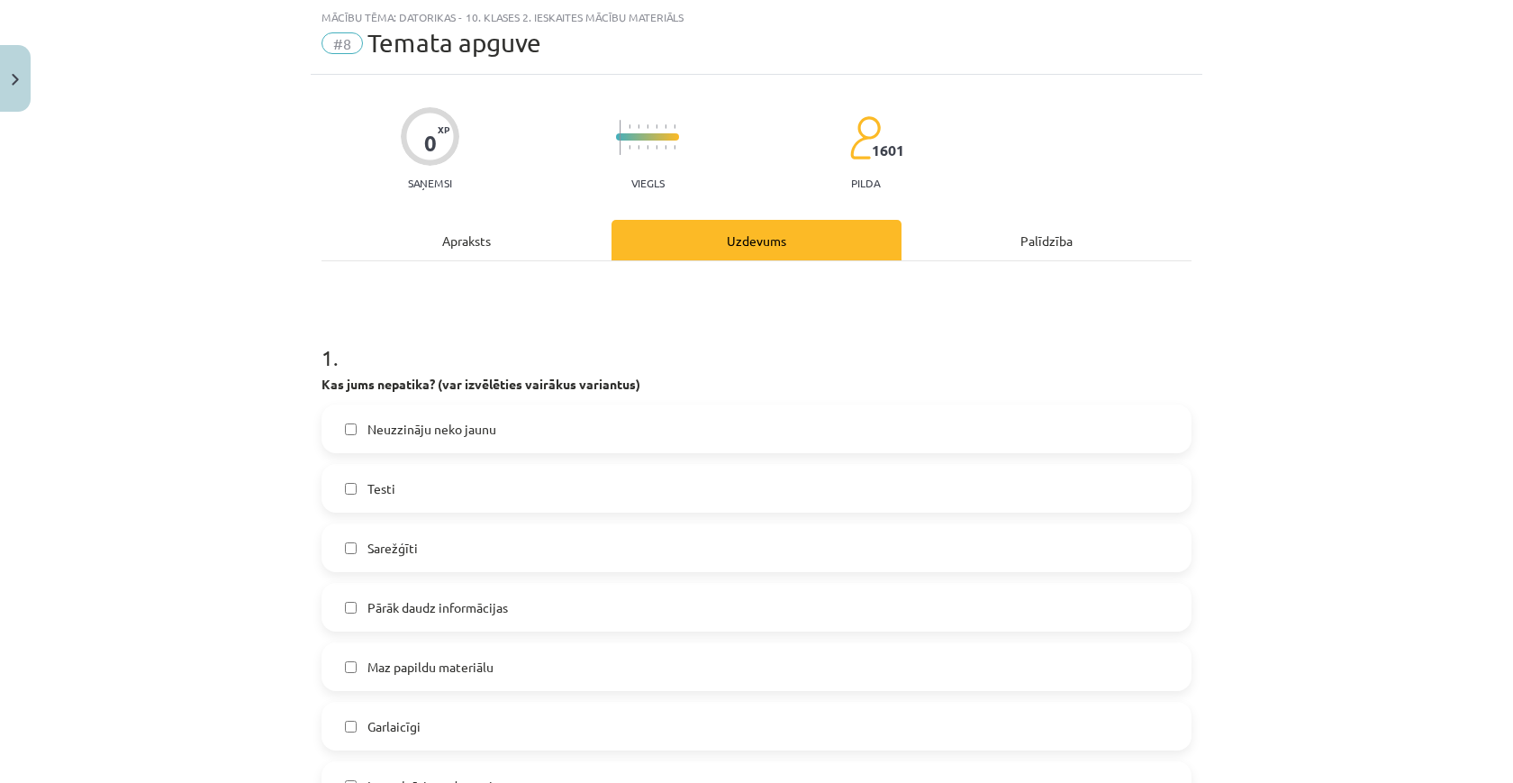
scroll to position [32, 0]
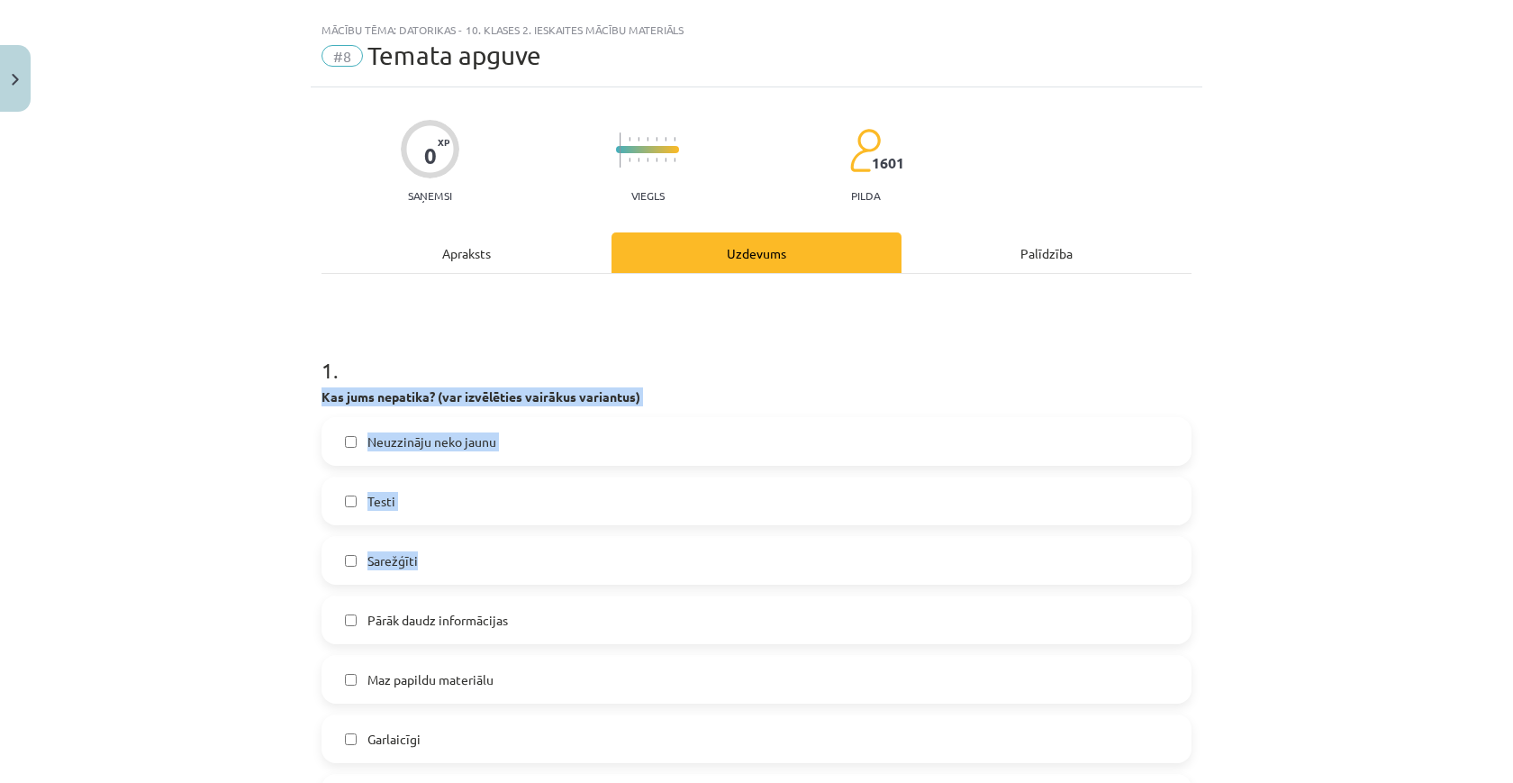
drag, startPoint x: 321, startPoint y: 396, endPoint x: 756, endPoint y: 589, distance: 475.7
click at [756, 581] on div "1 . Kas jums nepatika? (var izvēlēties vairākus variantus) Neuzzināju neko jaun…" at bounding box center [756, 574] width 870 height 496
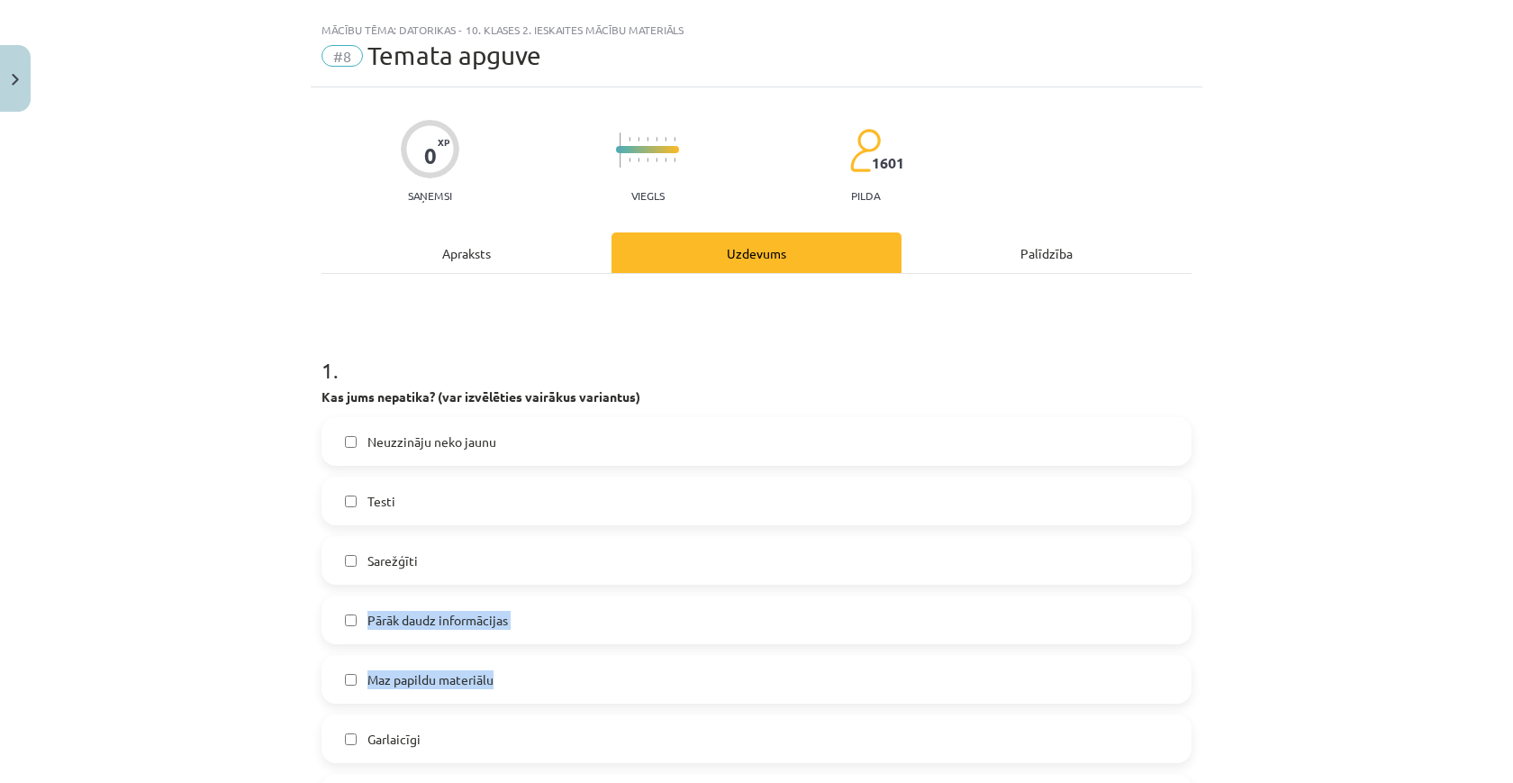
drag, startPoint x: 756, startPoint y: 589, endPoint x: 811, endPoint y: 702, distance: 126.1
click at [811, 702] on div "Neuzzināju neko jaunu Testi Sarežģīti Pārāk daudz informācijas Maz papildu mate…" at bounding box center [756, 619] width 870 height 405
click at [747, 383] on div "1 . Kas jums nepatika? (var izvēlēties vairākus variantus) Neuzzināju neko jaun…" at bounding box center [756, 574] width 870 height 496
drag, startPoint x: 337, startPoint y: 404, endPoint x: 656, endPoint y: 393, distance: 319.9
click at [657, 393] on p "Kas jums nepatika? (var izvēlēties vairākus variantus)" at bounding box center [756, 396] width 870 height 19
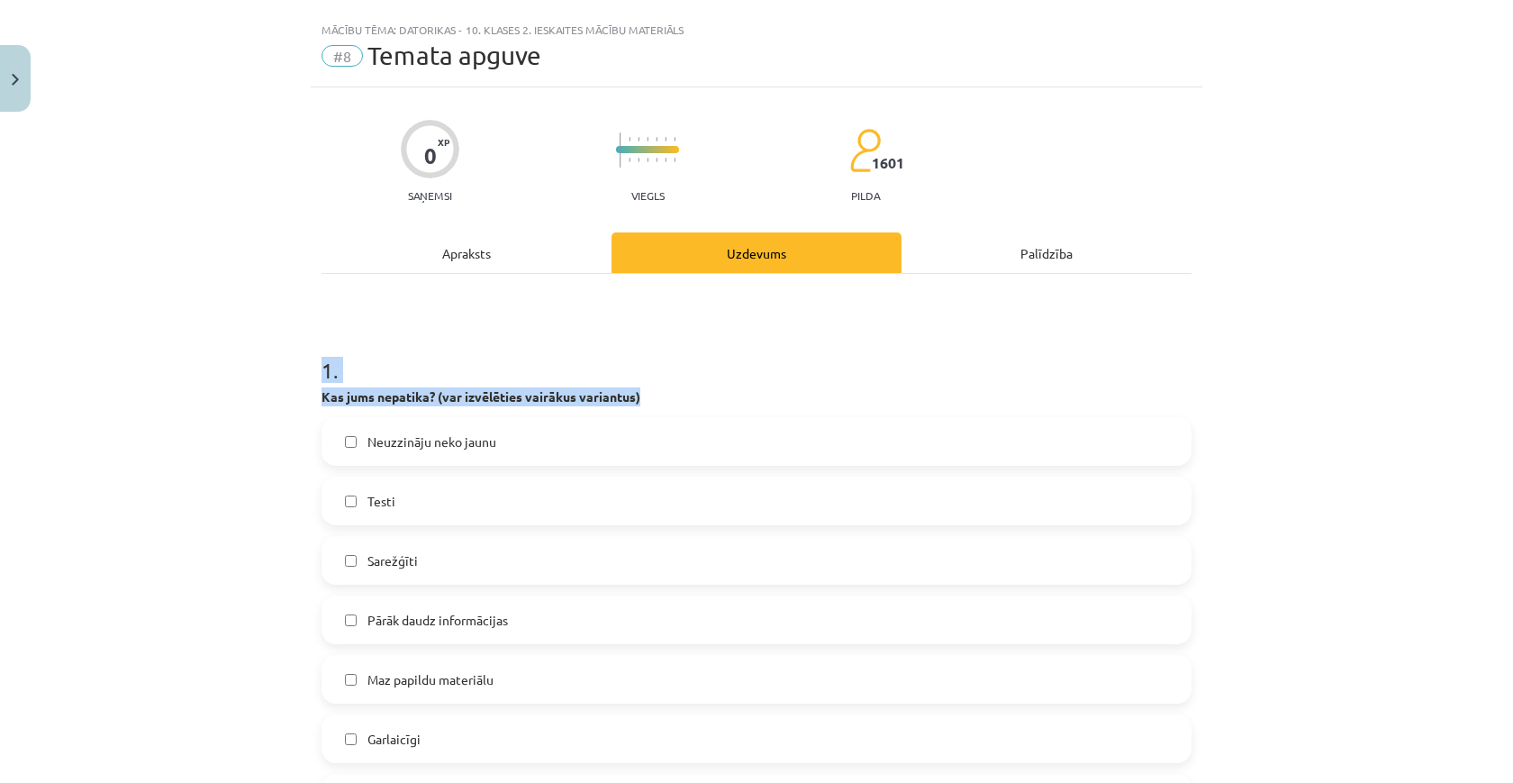
drag, startPoint x: 656, startPoint y: 393, endPoint x: 320, endPoint y: 380, distance: 337.0
click at [445, 665] on label "Maz papildu materiālu" at bounding box center [756, 678] width 866 height 45
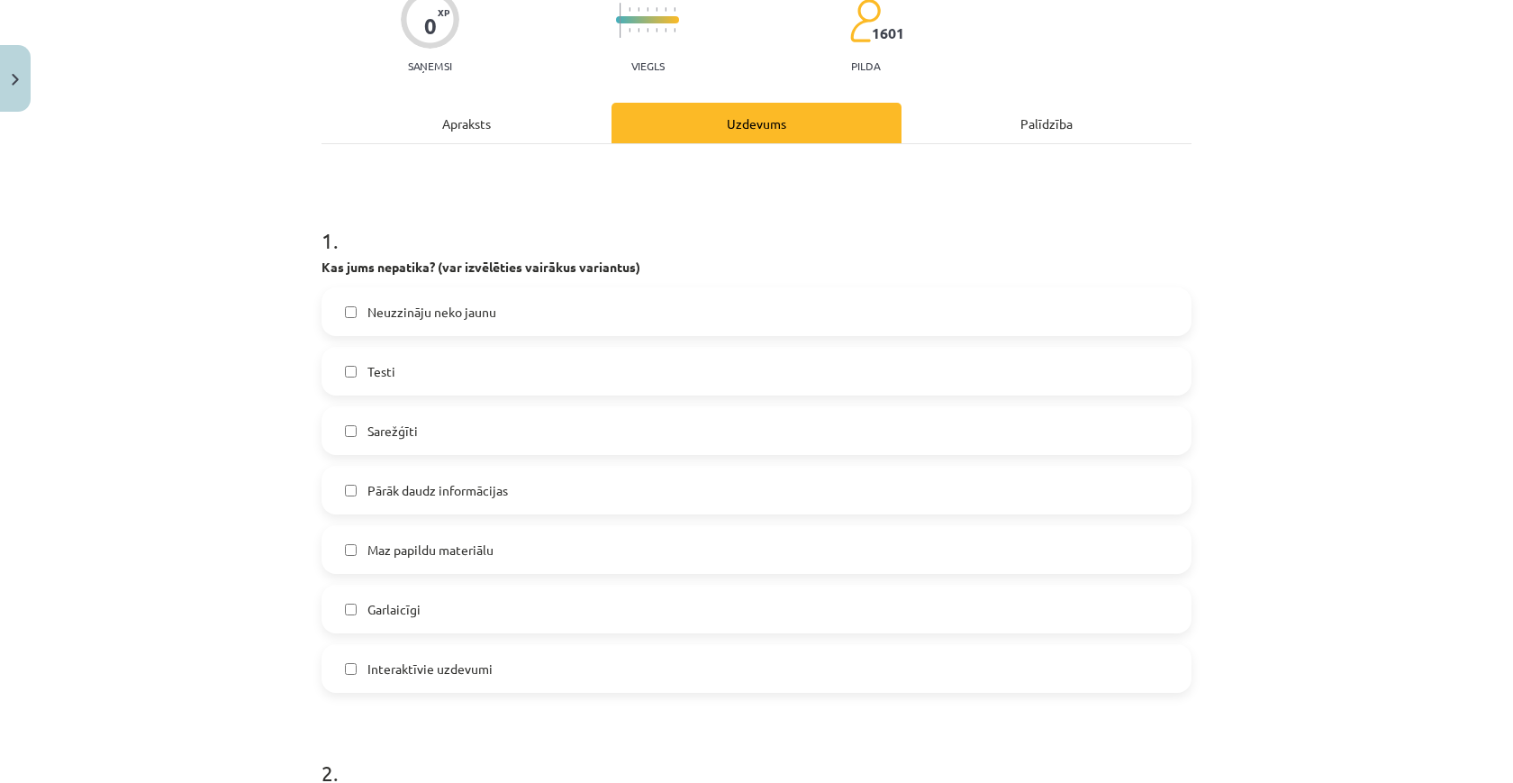
scroll to position [166, 0]
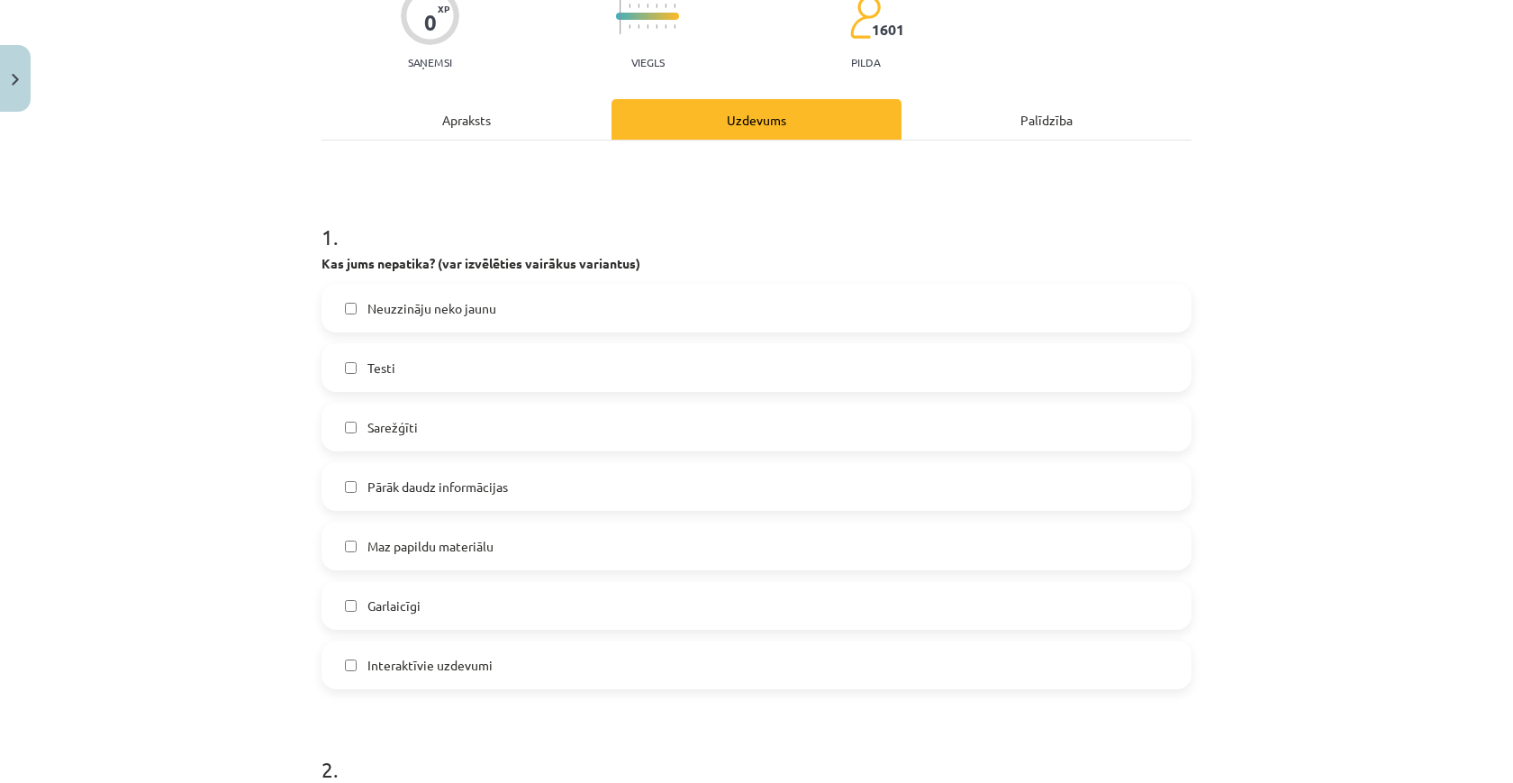
click at [445, 605] on label "Garlaicīgi" at bounding box center [756, 605] width 866 height 45
click at [445, 548] on span "Maz papildu materiālu" at bounding box center [430, 546] width 126 height 19
click at [370, 596] on span "Garlaicīgi" at bounding box center [393, 605] width 53 height 19
drag, startPoint x: 322, startPoint y: 262, endPoint x: 647, endPoint y: 264, distance: 324.2
click at [647, 264] on p "Kas jums nepatika? (var izvēlēties vairākus variantus)" at bounding box center [756, 263] width 870 height 19
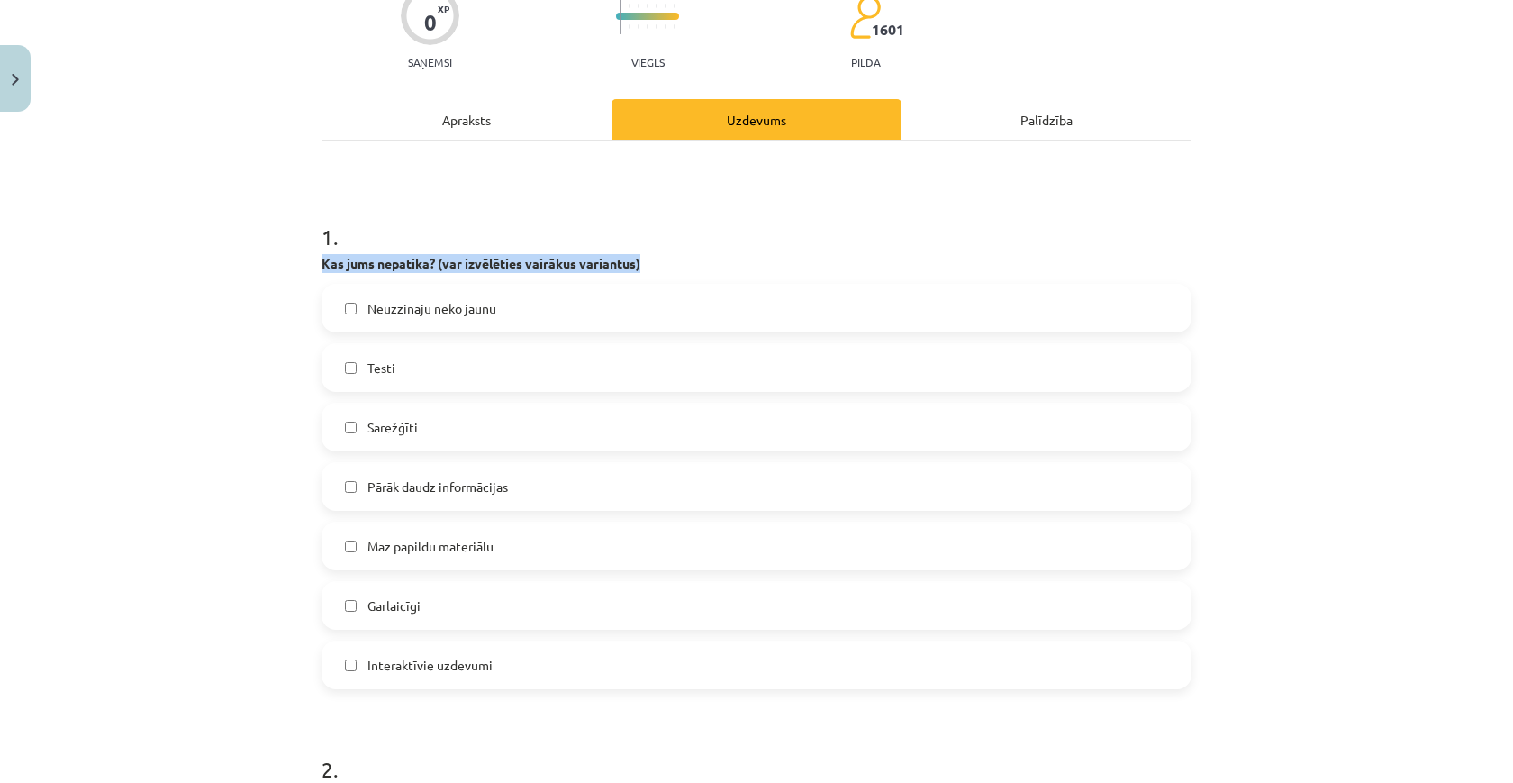
click at [647, 264] on p "Kas jums nepatika? (var izvēlēties vairākus variantus)" at bounding box center [756, 263] width 870 height 19
drag, startPoint x: 647, startPoint y: 264, endPoint x: 326, endPoint y: 240, distance: 321.5
click at [326, 240] on div "1 . Kas jums nepatika? (var izvēlēties vairākus variantus) Neuzzināju neko jaun…" at bounding box center [756, 441] width 870 height 496
click at [449, 303] on span "Neuzzināju neko jaunu" at bounding box center [431, 308] width 129 height 19
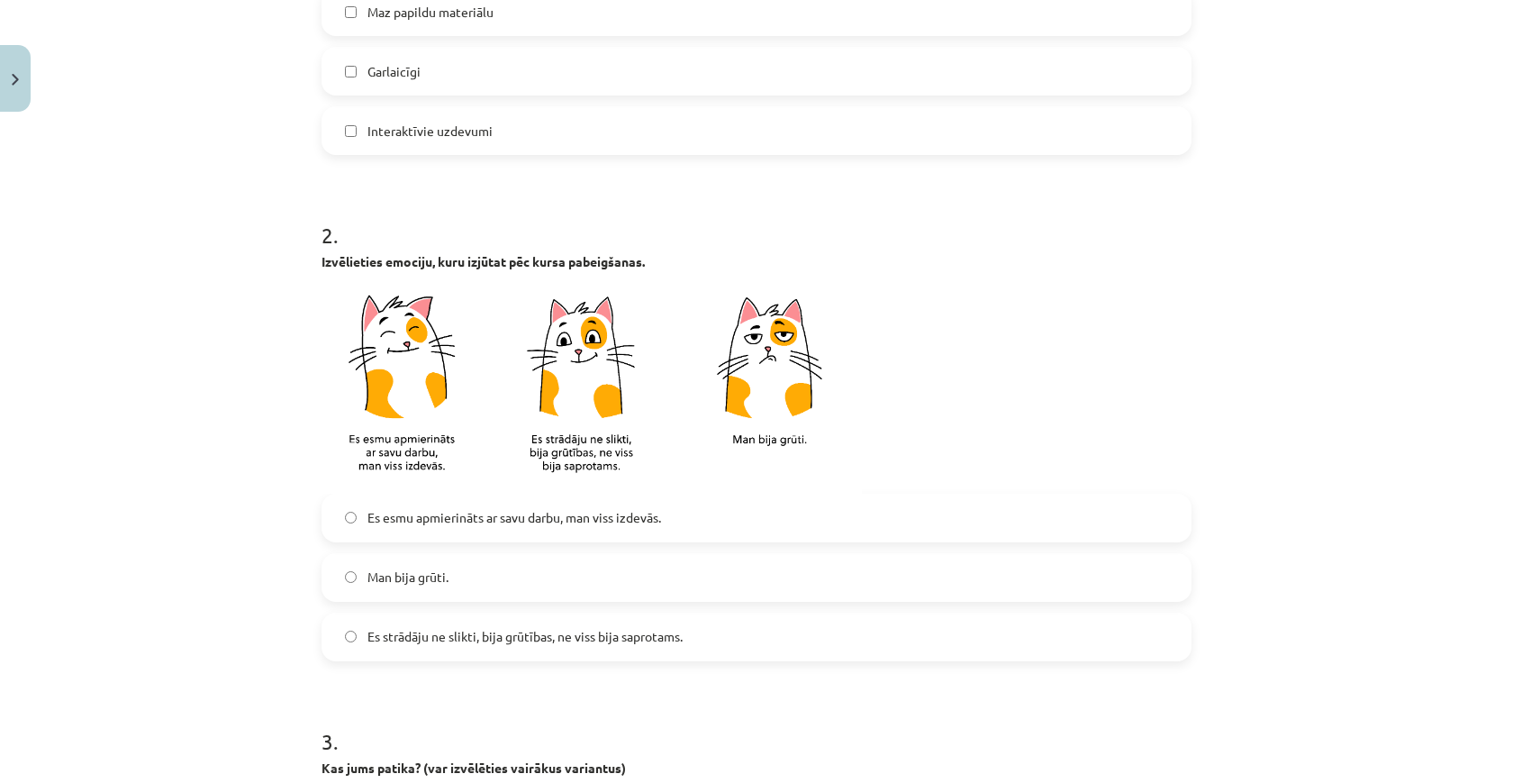
scroll to position [701, 0]
drag, startPoint x: 317, startPoint y: 267, endPoint x: 673, endPoint y: 255, distance: 355.9
click at [674, 256] on div "0 XP Saņemsi Viegls 1601 pilda Apraksts Uzdevums Palīdzība 1 . Kas jums nepatik…" at bounding box center [757, 387] width 892 height 1937
drag, startPoint x: 349, startPoint y: 440, endPoint x: 450, endPoint y: 461, distance: 103.8
click at [451, 500] on label "Es esmu apmierināts ar savu darbu, man viss izdevās." at bounding box center [756, 516] width 866 height 45
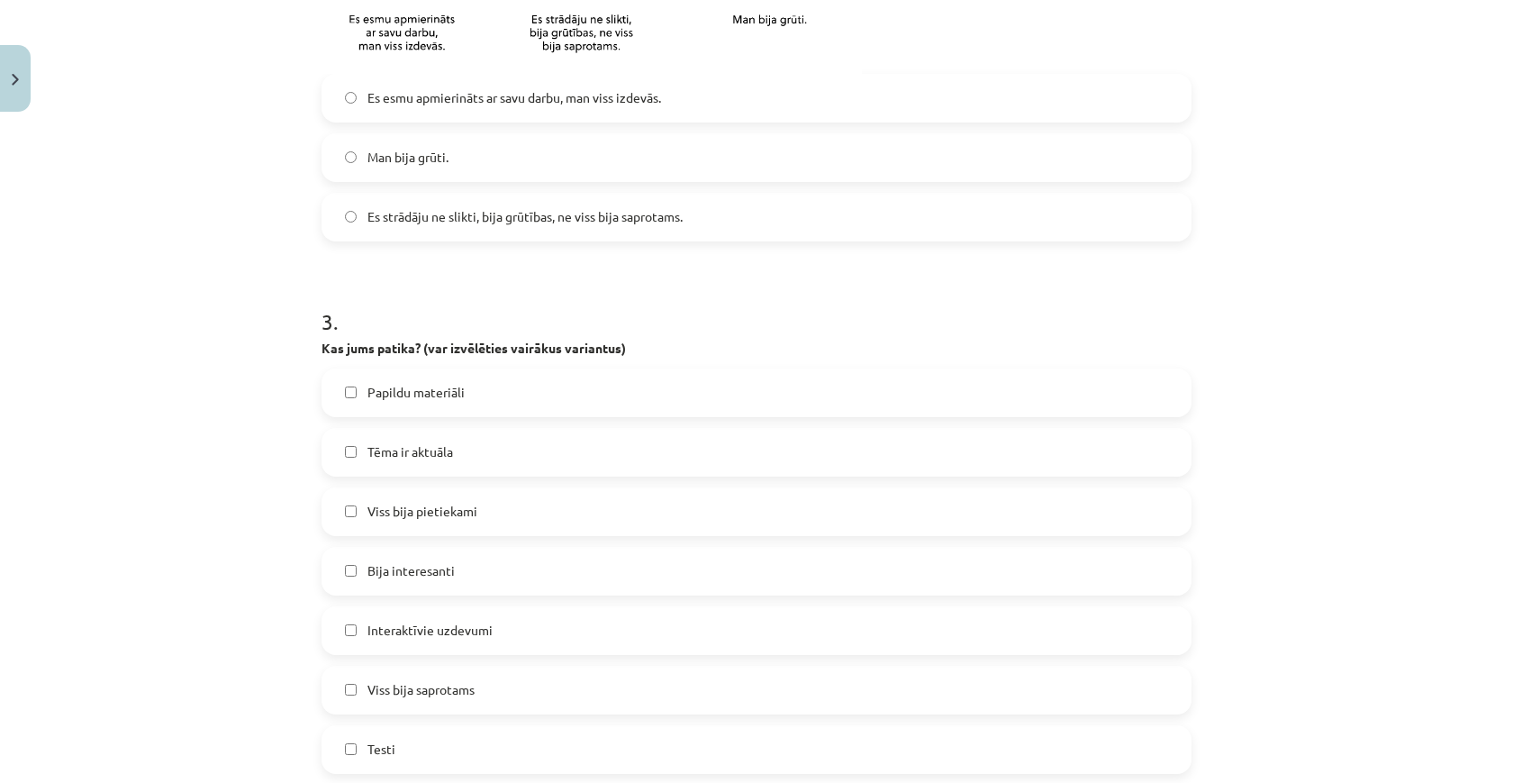
scroll to position [1129, 0]
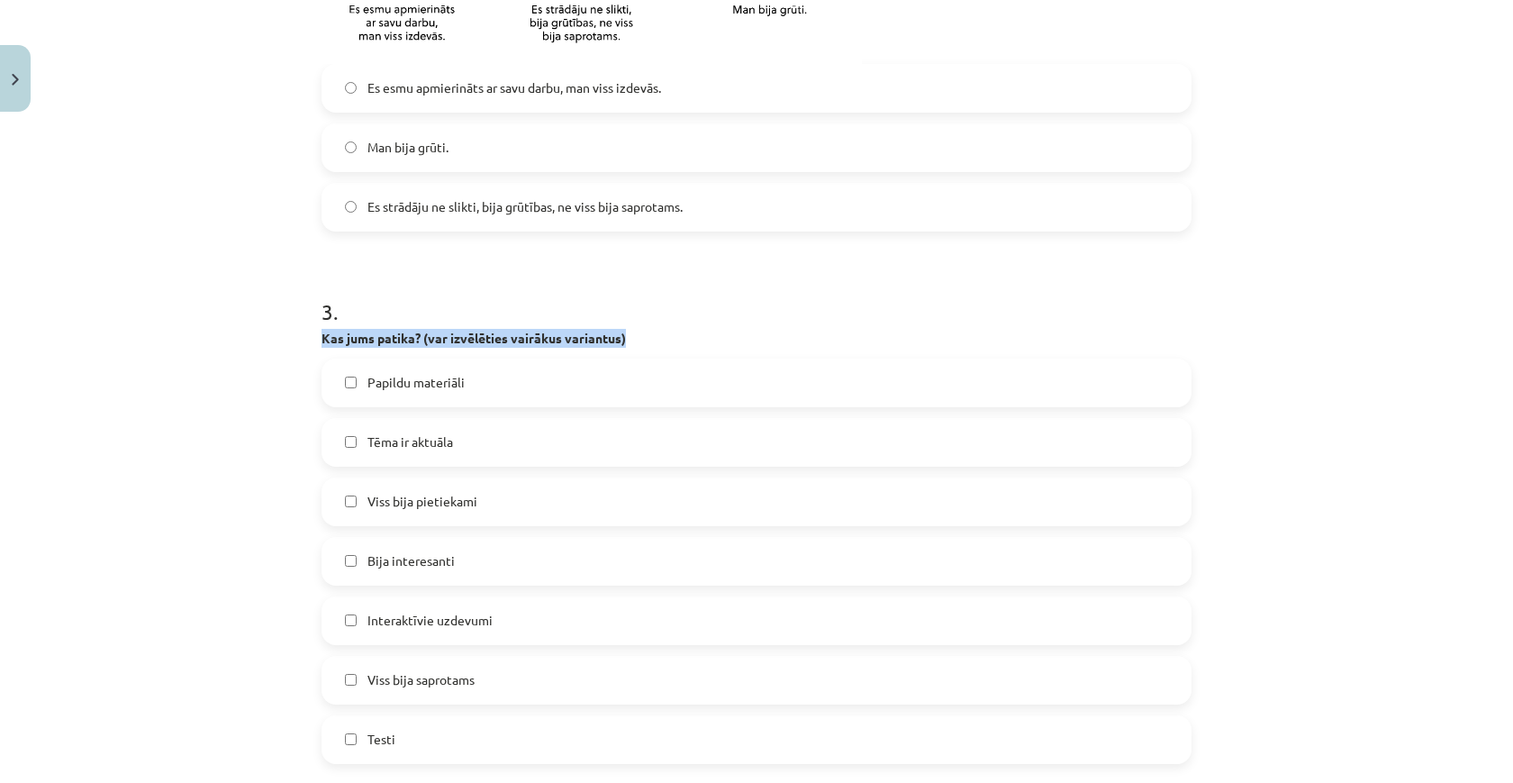
drag, startPoint x: 321, startPoint y: 333, endPoint x: 632, endPoint y: 341, distance: 310.8
click at [632, 341] on p "Kas jums patika? (var izvēlēties vairākus variantus)" at bounding box center [756, 338] width 870 height 19
click at [523, 500] on label "Viss bija pietiekami" at bounding box center [756, 501] width 866 height 45
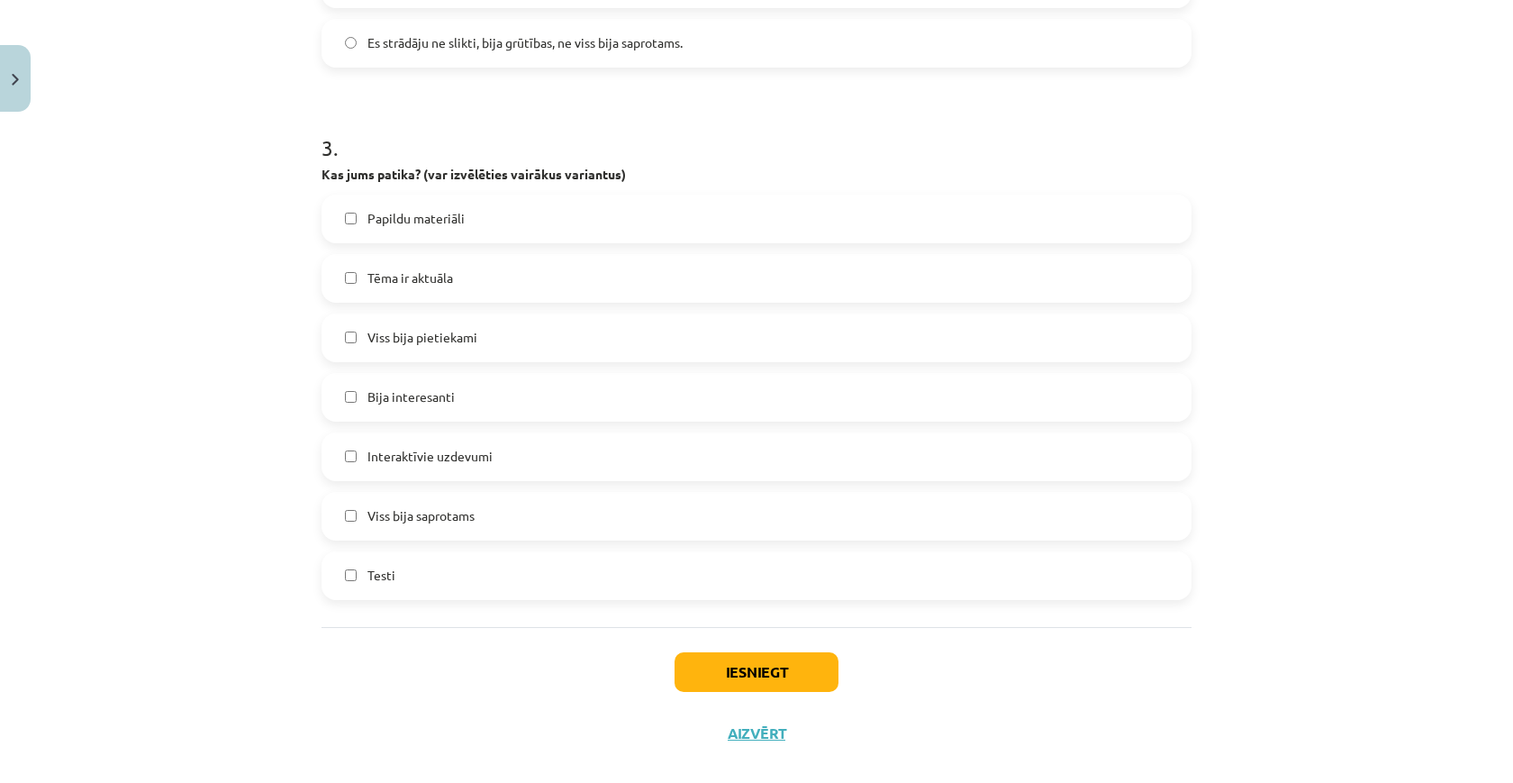
scroll to position [1295, 0]
click at [517, 408] on label "Bija interesanti" at bounding box center [756, 395] width 866 height 45
click at [517, 455] on label "Interaktīvie uzdevumi" at bounding box center [756, 454] width 866 height 45
click at [611, 519] on label "Viss bija saprotams" at bounding box center [756, 514] width 866 height 45
click at [740, 676] on button "Iesniegt" at bounding box center [756, 670] width 164 height 40
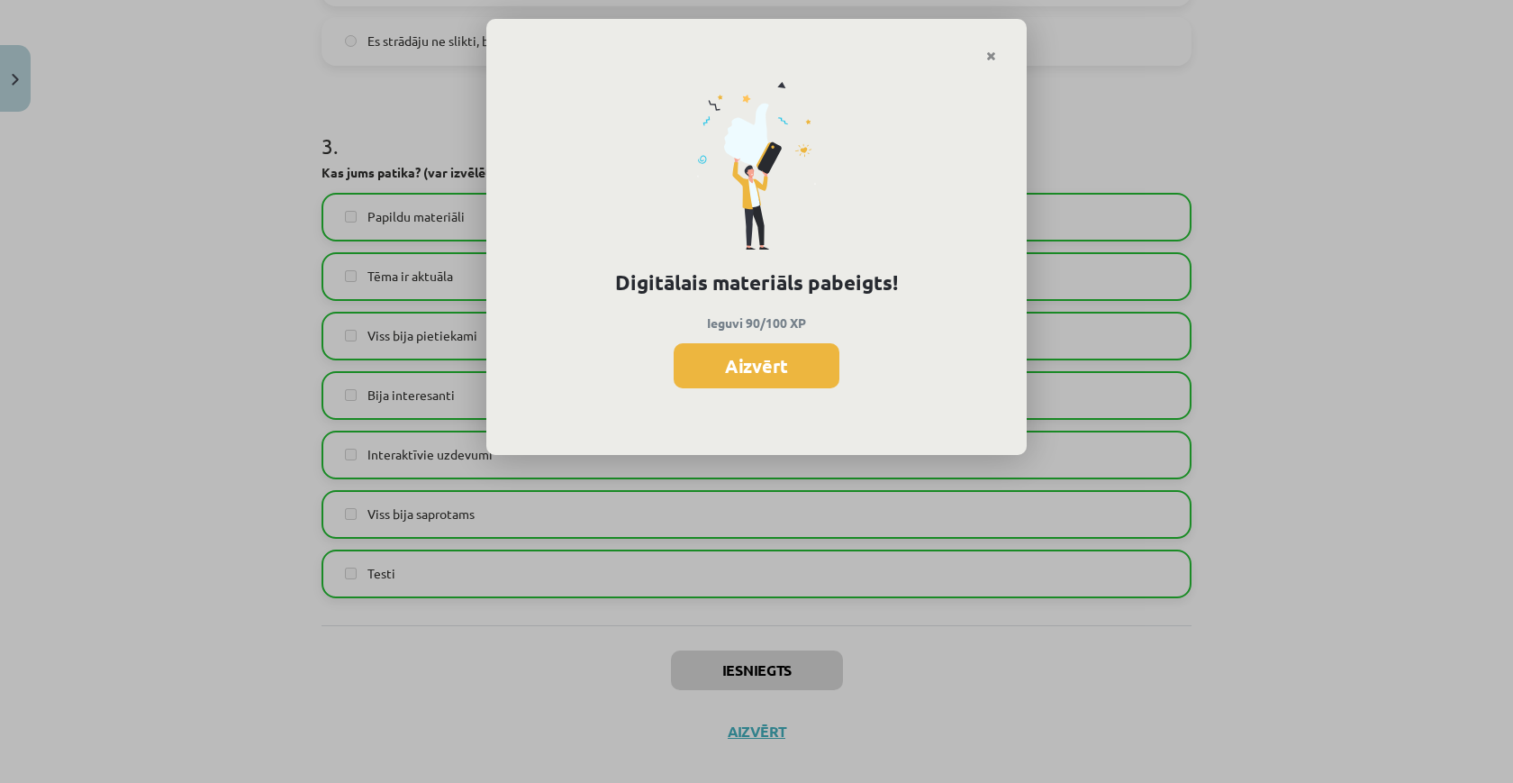
scroll to position [1164, 0]
click at [699, 370] on button "Aizvērt" at bounding box center [757, 365] width 166 height 45
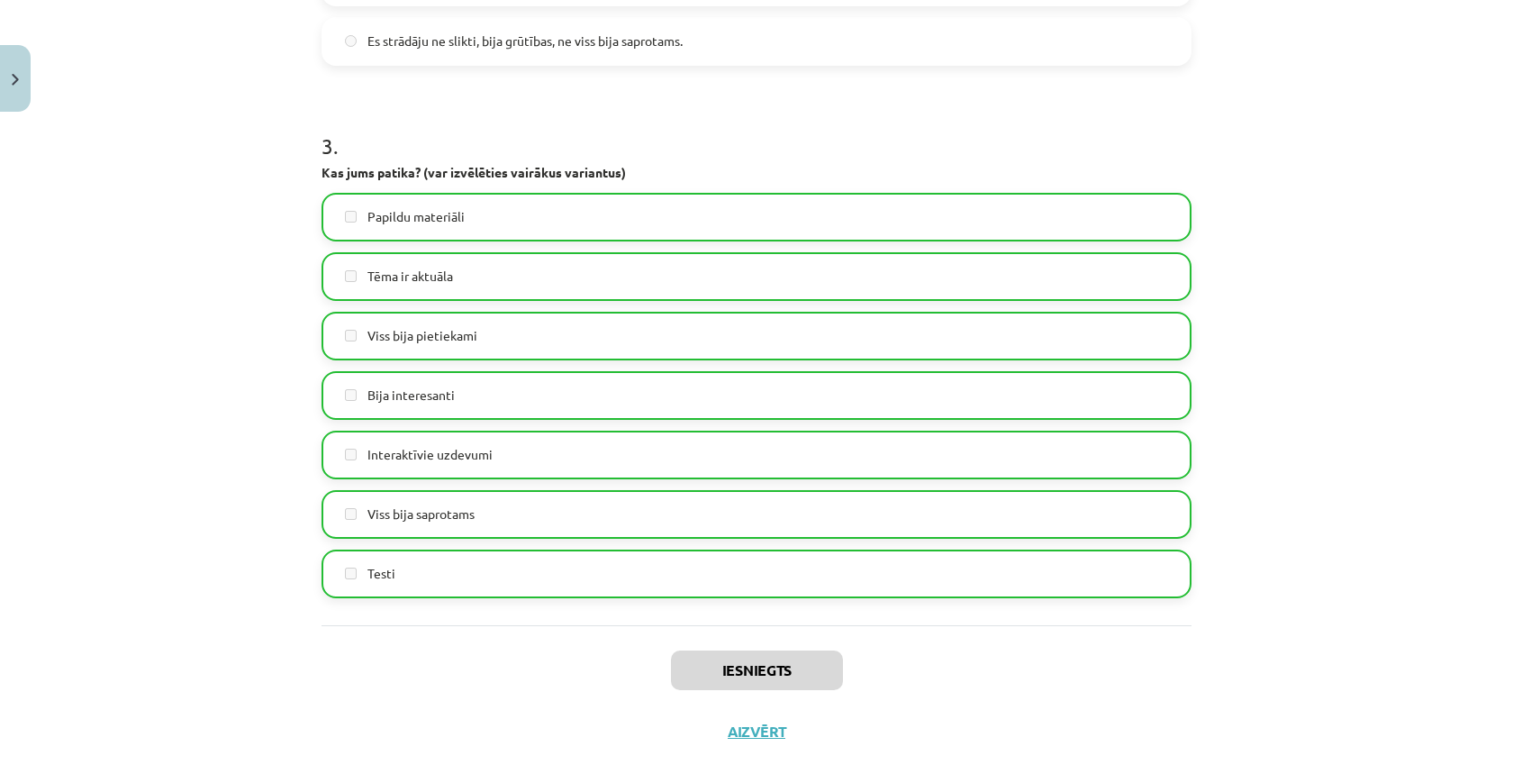
click at [28, 71] on button "Close" at bounding box center [15, 78] width 31 height 67
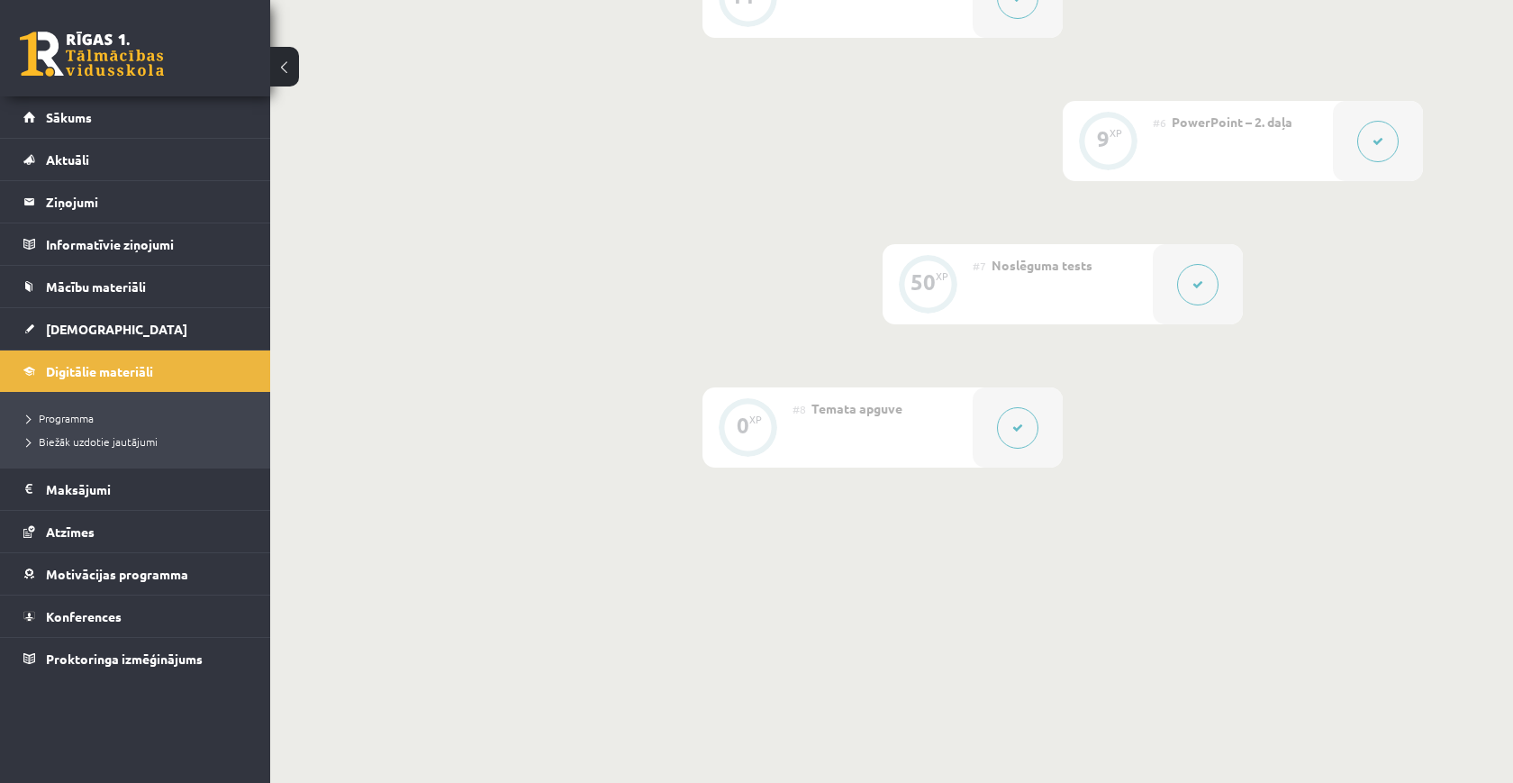
click at [29, 71] on link at bounding box center [92, 54] width 144 height 45
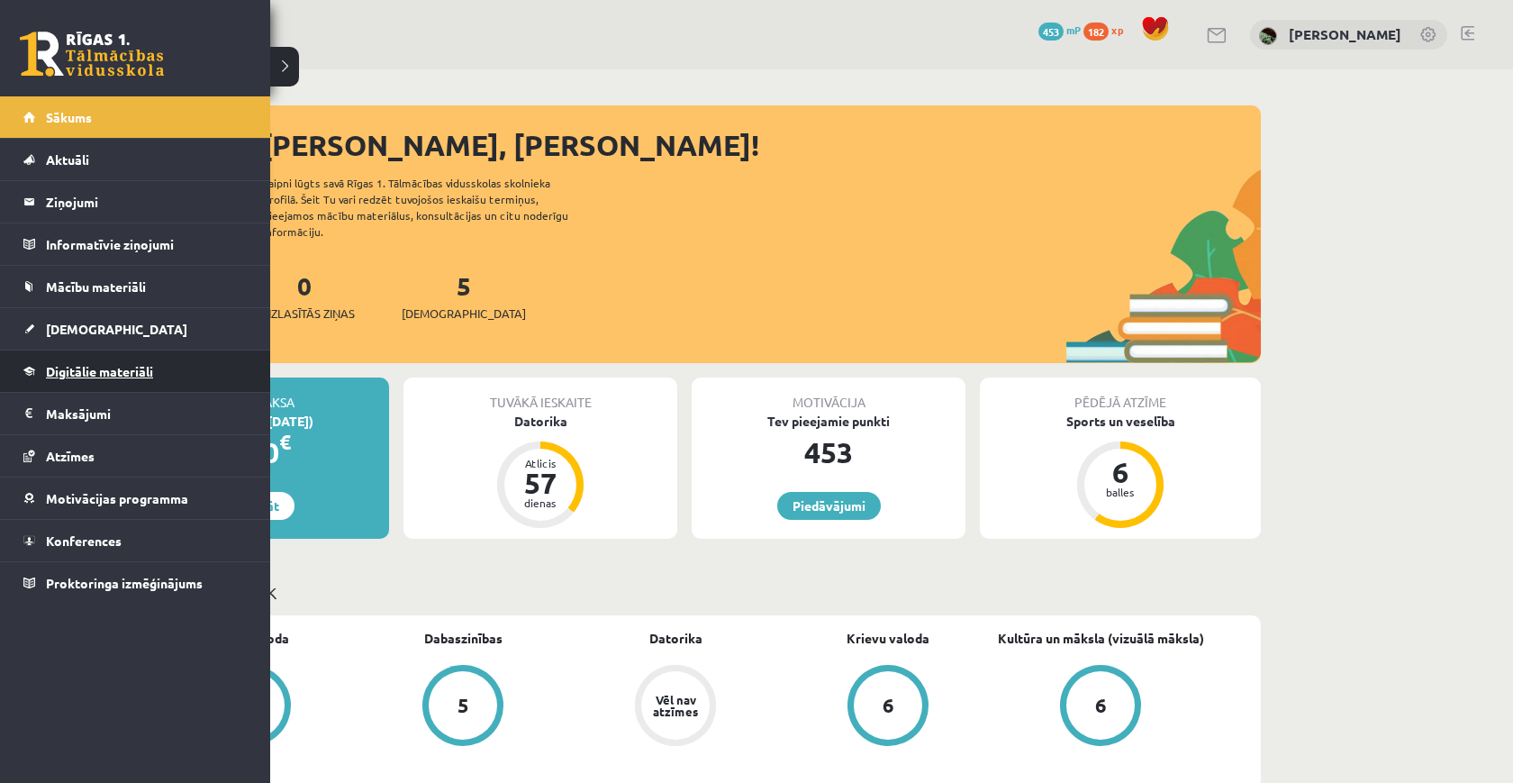
click at [70, 380] on link "Digitālie materiāli" at bounding box center [135, 370] width 224 height 41
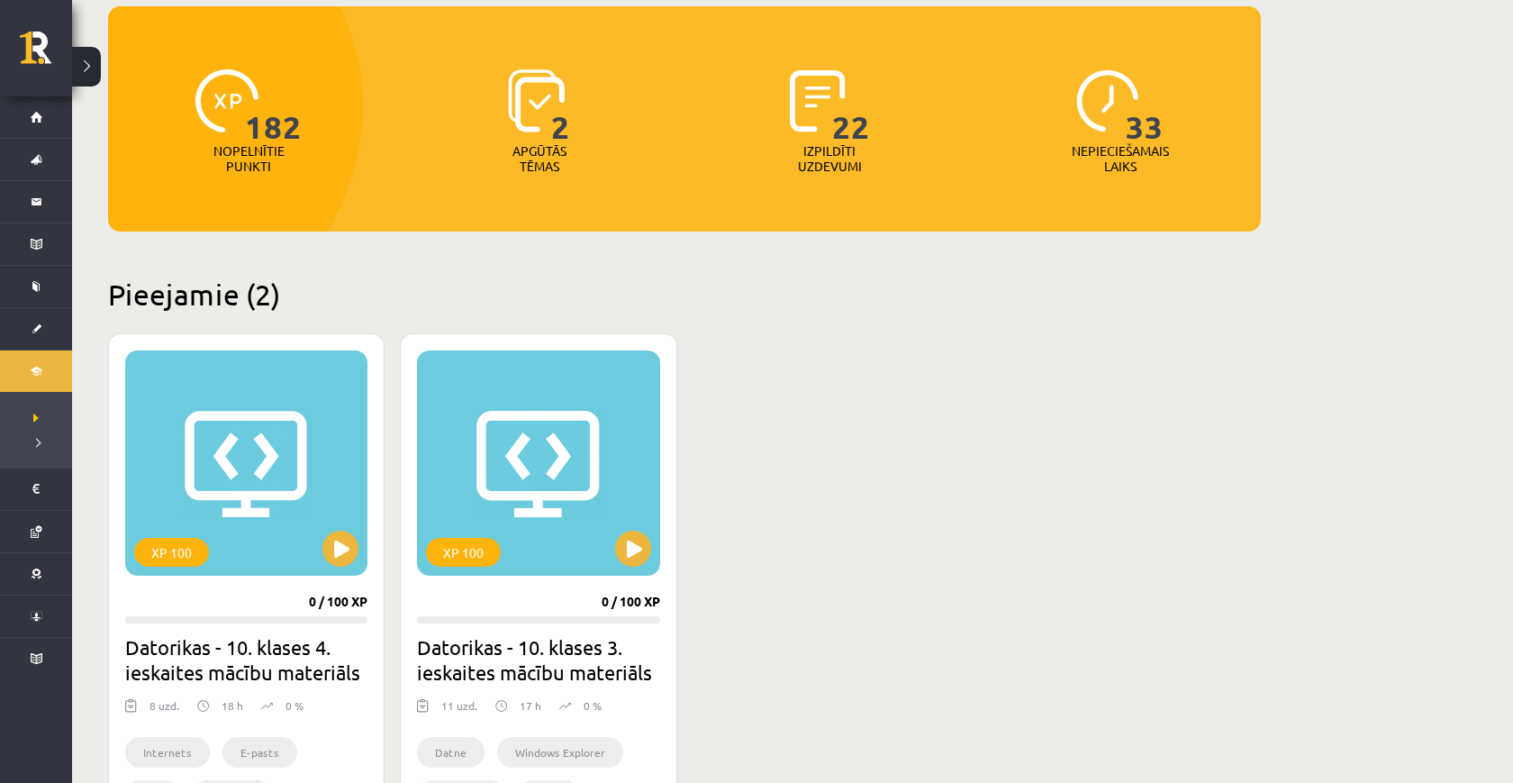
scroll to position [83, 0]
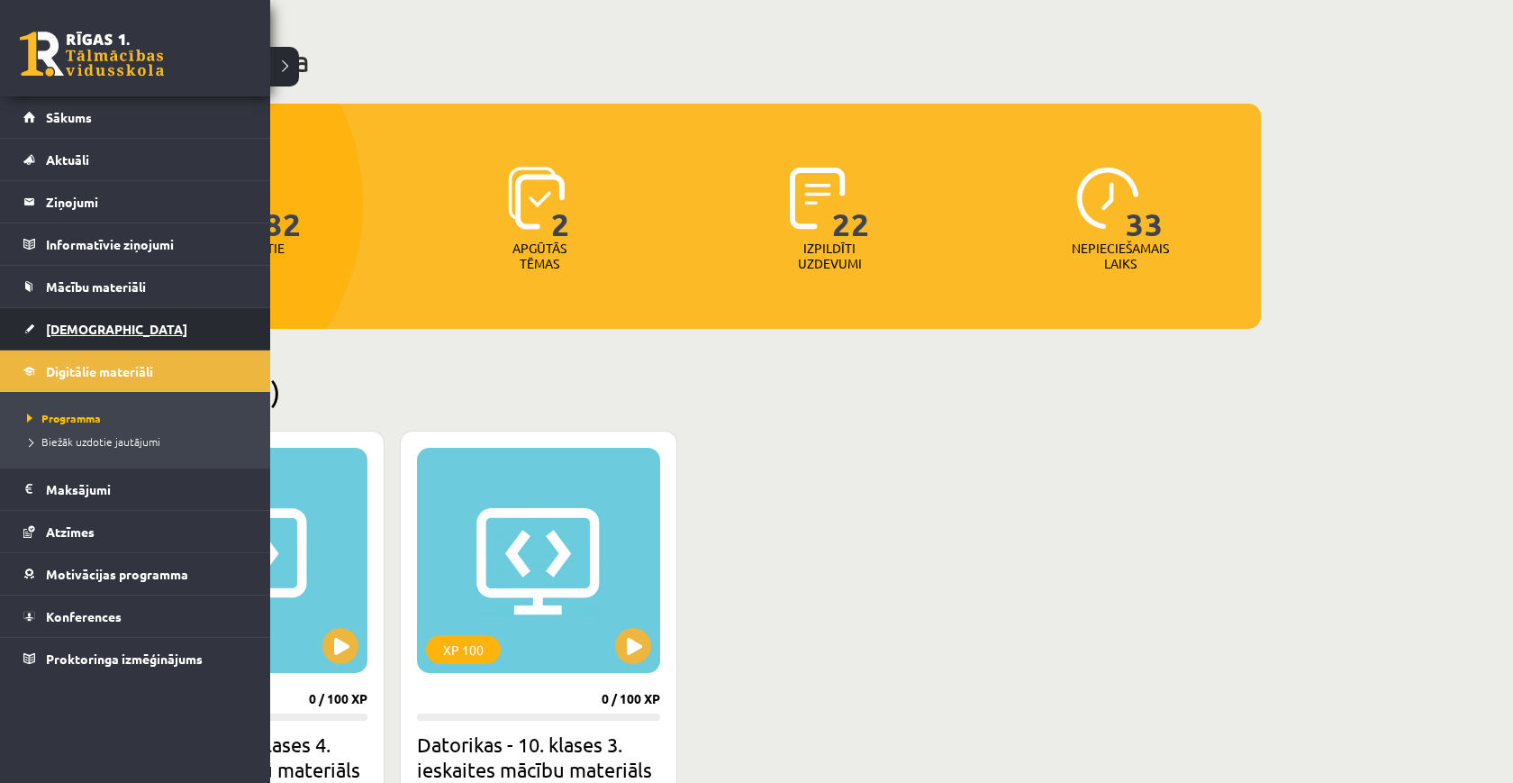
click at [57, 324] on span "[DEMOGRAPHIC_DATA]" at bounding box center [116, 329] width 141 height 16
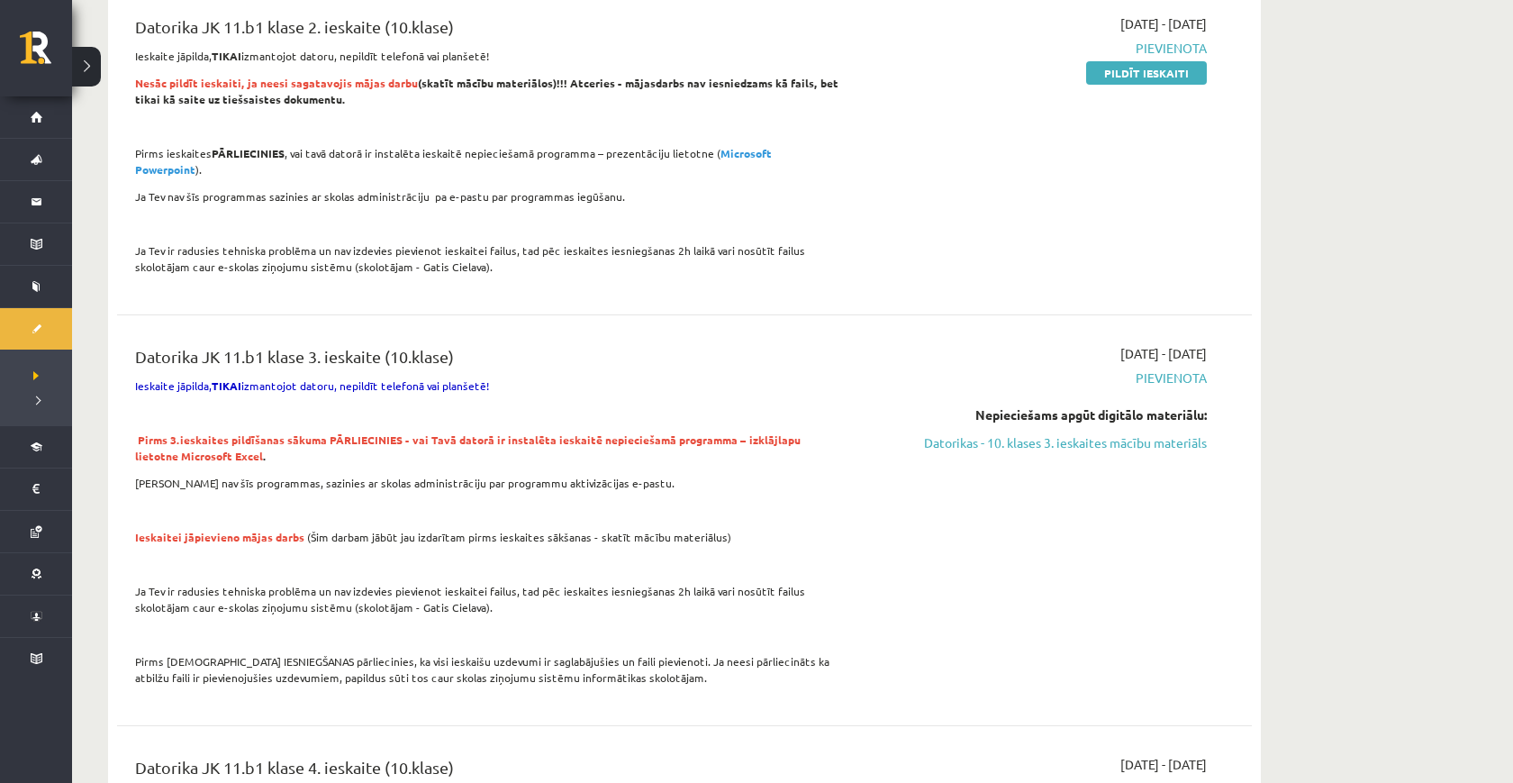
scroll to position [2093, 0]
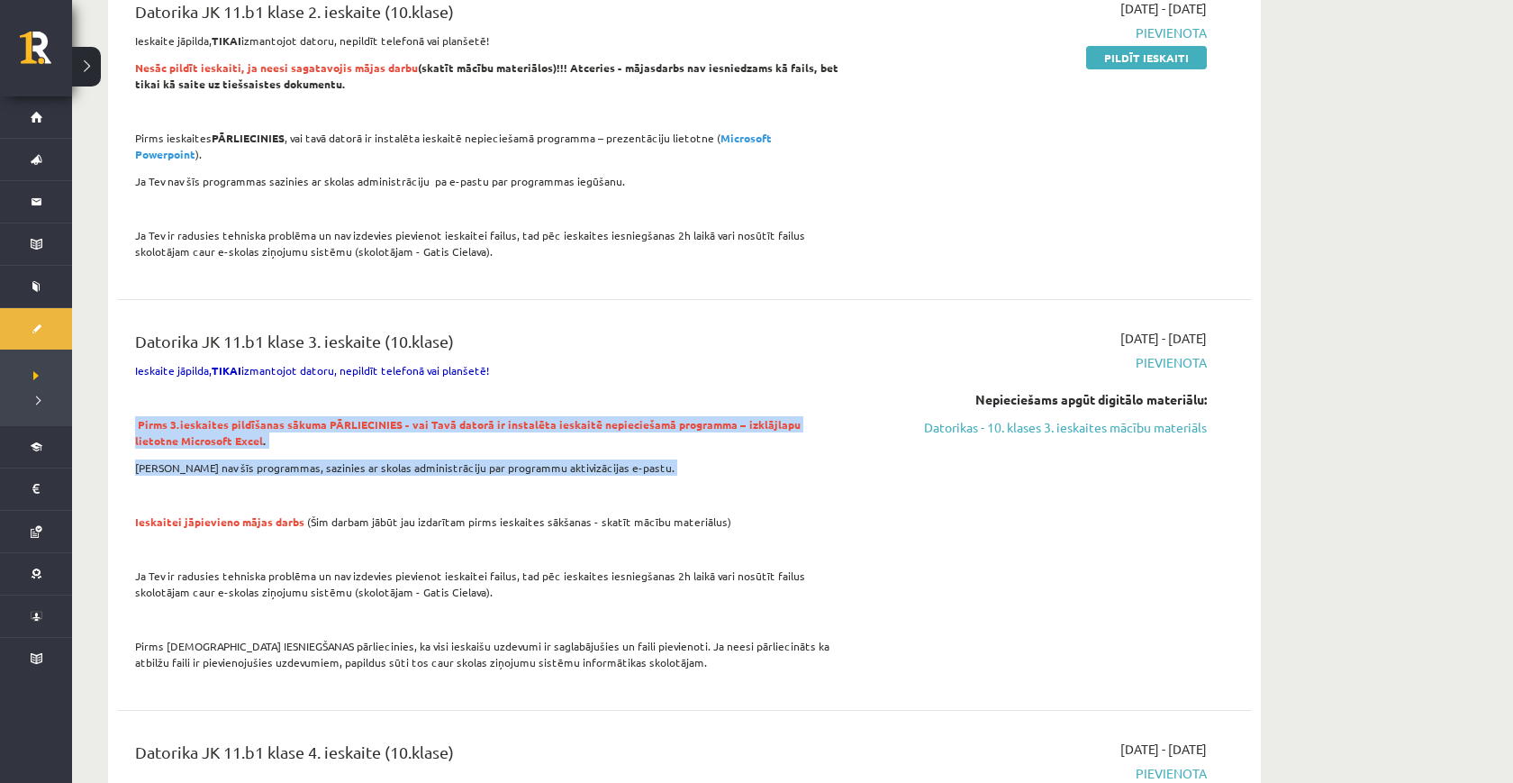
drag, startPoint x: 629, startPoint y: 445, endPoint x: 146, endPoint y: 379, distance: 488.0
click at [145, 379] on div "Datorika JK 11.b1 klase 3. ieskaite (10.klase) Ieskaite jāpilda, TIKAI izmantoj…" at bounding box center [488, 505] width 732 height 352
click at [146, 416] on p "Pirms 3.ieskaites pildīšanas sākuma PĀRLIECINIES - vai Tavā datorā ir instalēta…" at bounding box center [487, 432] width 705 height 32
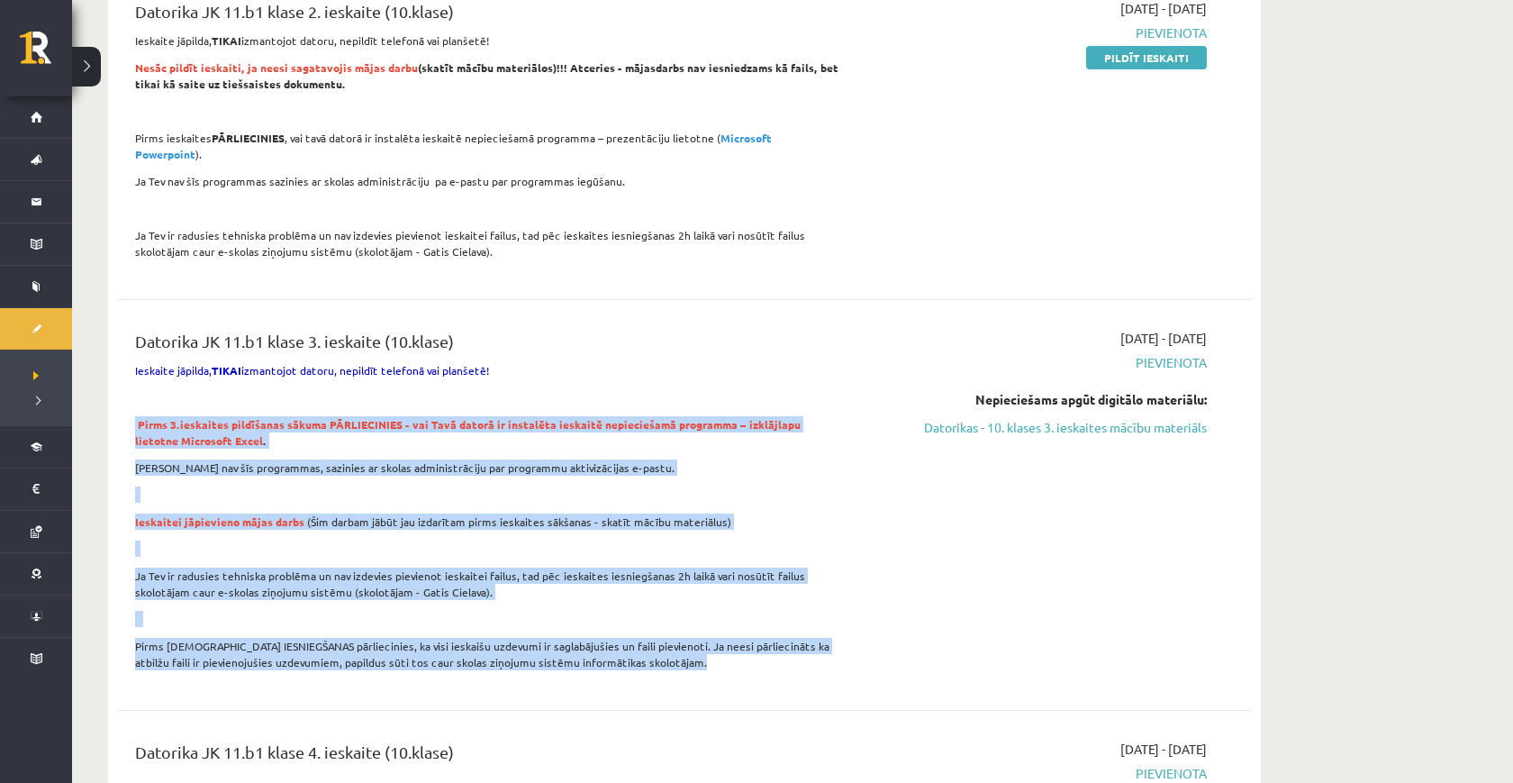
drag, startPoint x: 146, startPoint y: 379, endPoint x: 635, endPoint y: 640, distance: 554.4
click at [635, 640] on div "Datorika JK 11.b1 klase 3. ieskaite (10.klase) Ieskaite jāpilda, TIKAI izmantoj…" at bounding box center [488, 505] width 732 height 352
drag, startPoint x: 635, startPoint y: 640, endPoint x: 127, endPoint y: 367, distance: 577.0
click at [128, 369] on div "Datorika JK 11.b1 klase 3. ieskaite (10.klase) Ieskaite jāpilda, TIKAI izmantoj…" at bounding box center [488, 505] width 732 height 352
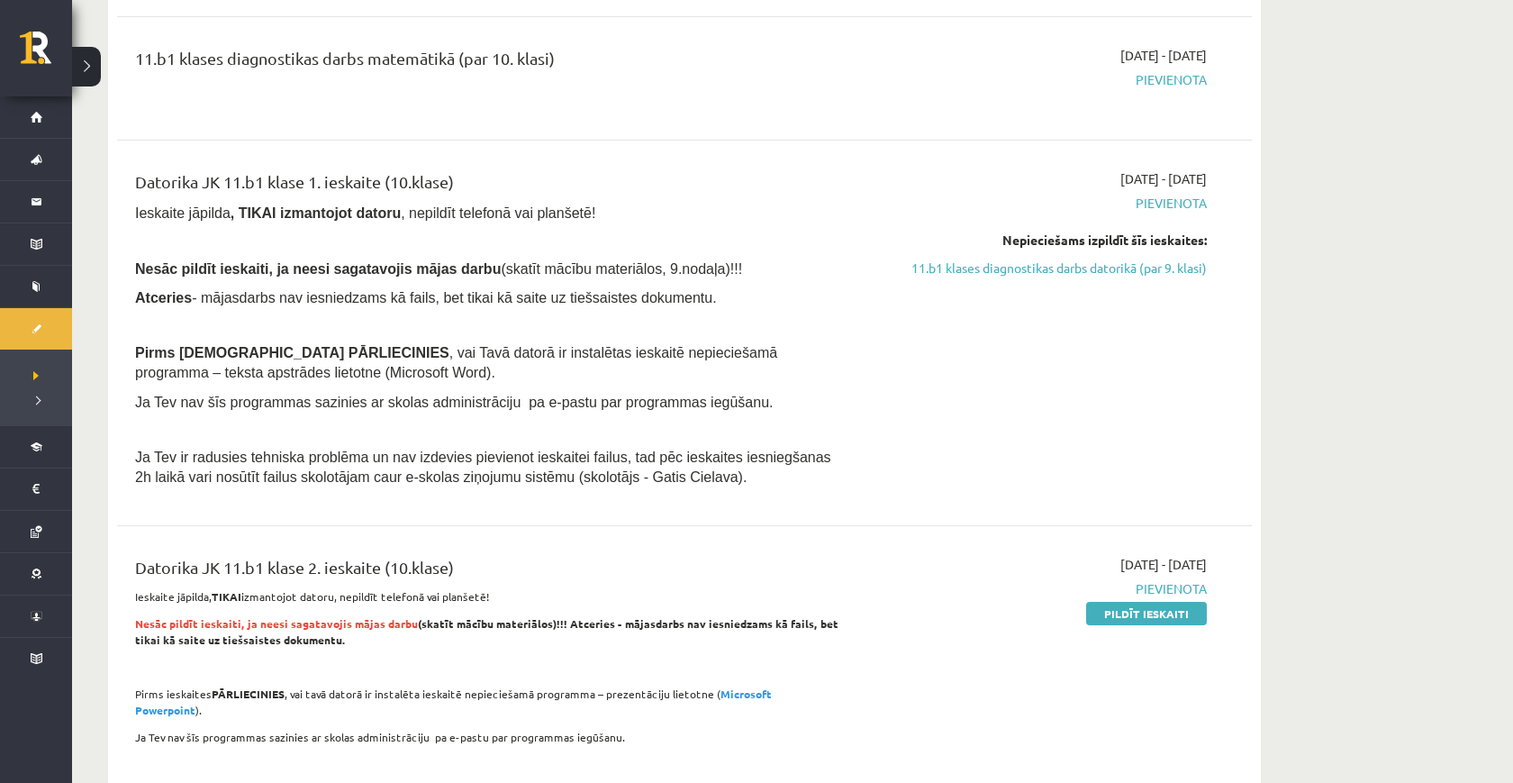
scroll to position [1537, 0]
